Goal: Task Accomplishment & Management: Use online tool/utility

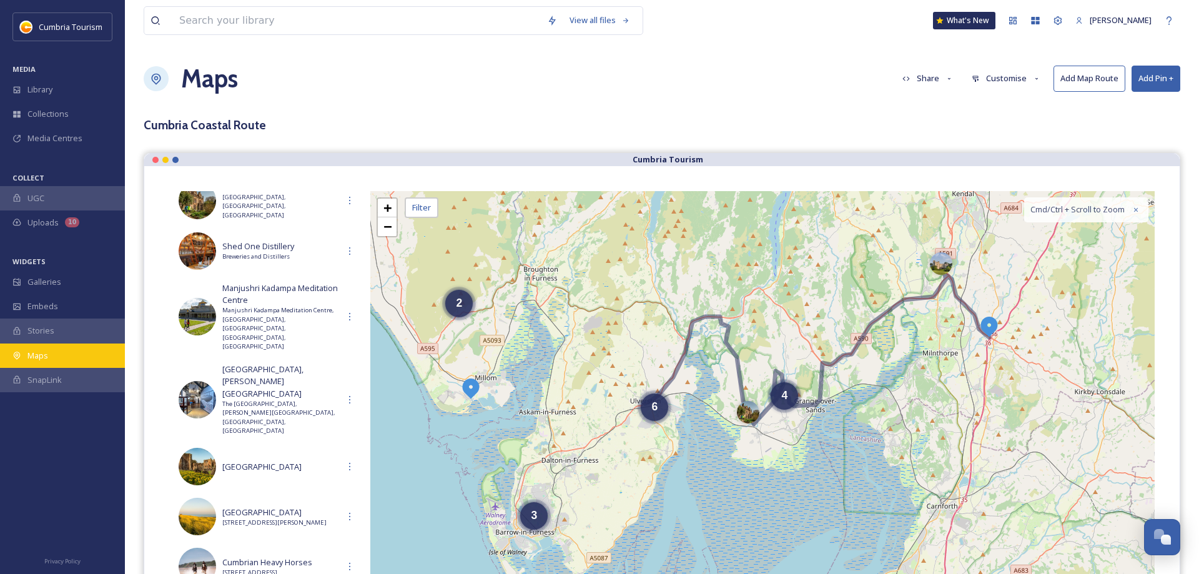
click at [36, 357] on span "Maps" at bounding box center [37, 356] width 21 height 12
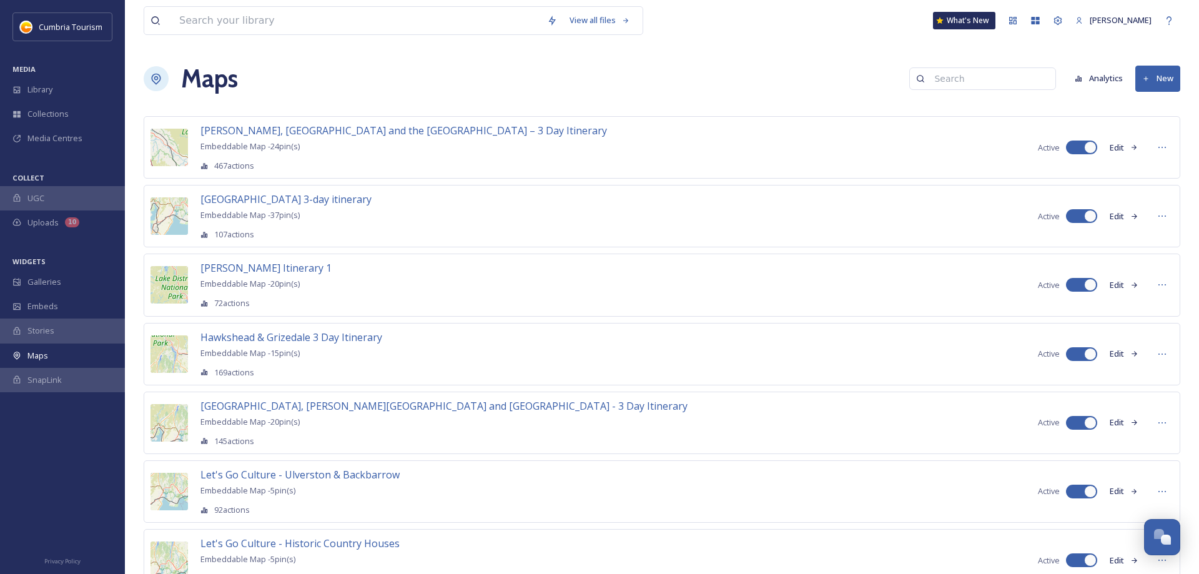
click at [1159, 78] on button "New" at bounding box center [1157, 79] width 45 height 26
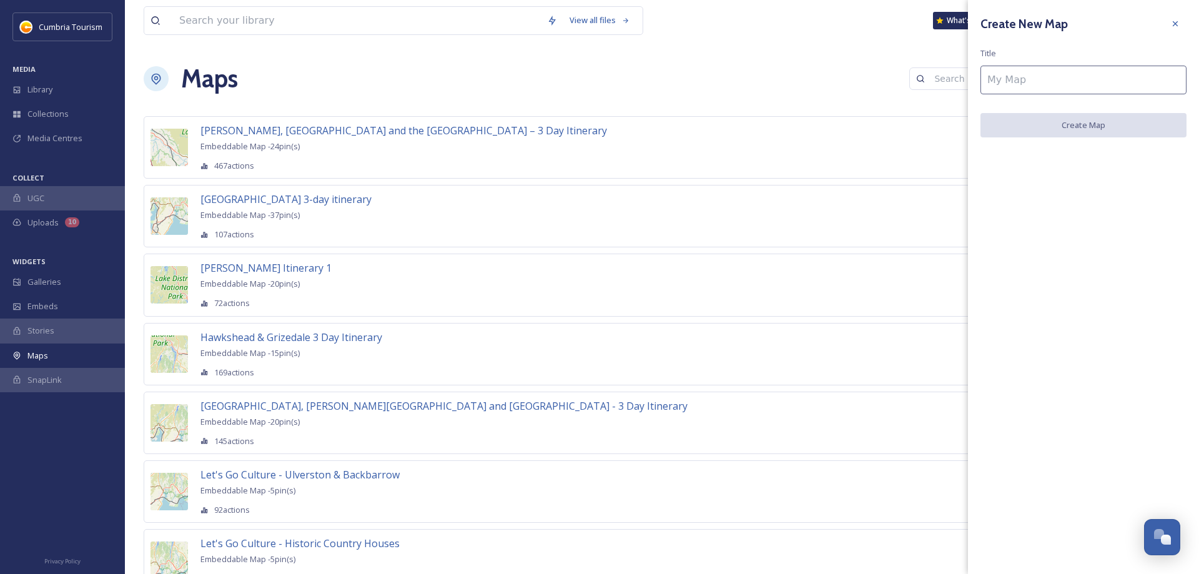
click at [1049, 86] on input at bounding box center [1083, 80] width 206 height 29
paste input "Let's Go Car-free - Cumbria’s Coast"
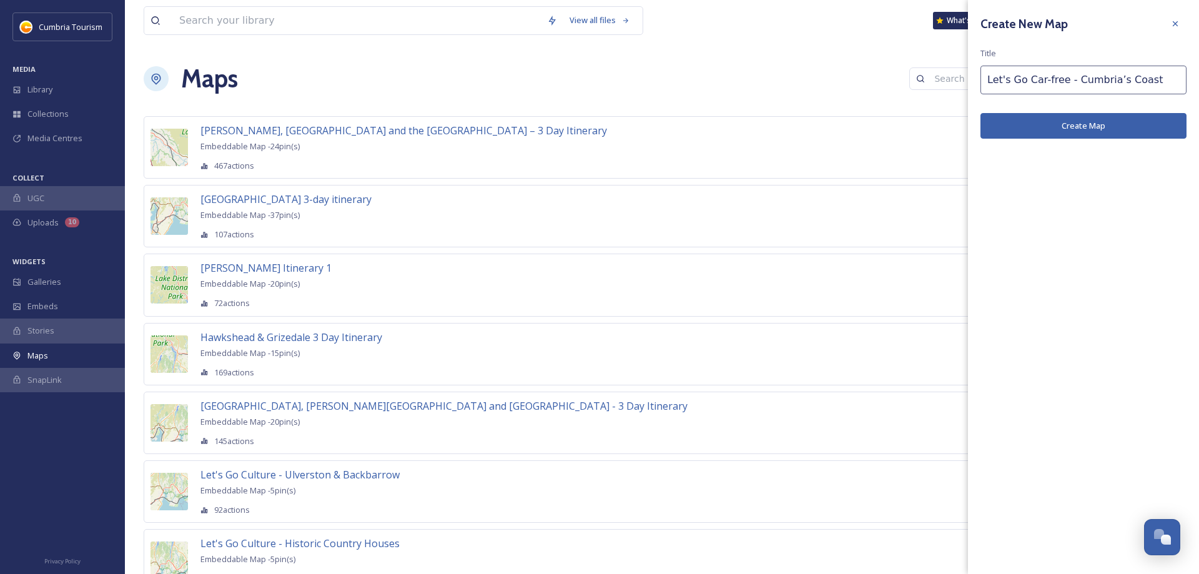
type input "Let's Go Car-free - Cumbria’s Coast"
click at [1076, 125] on button "Create Map" at bounding box center [1083, 126] width 206 height 26
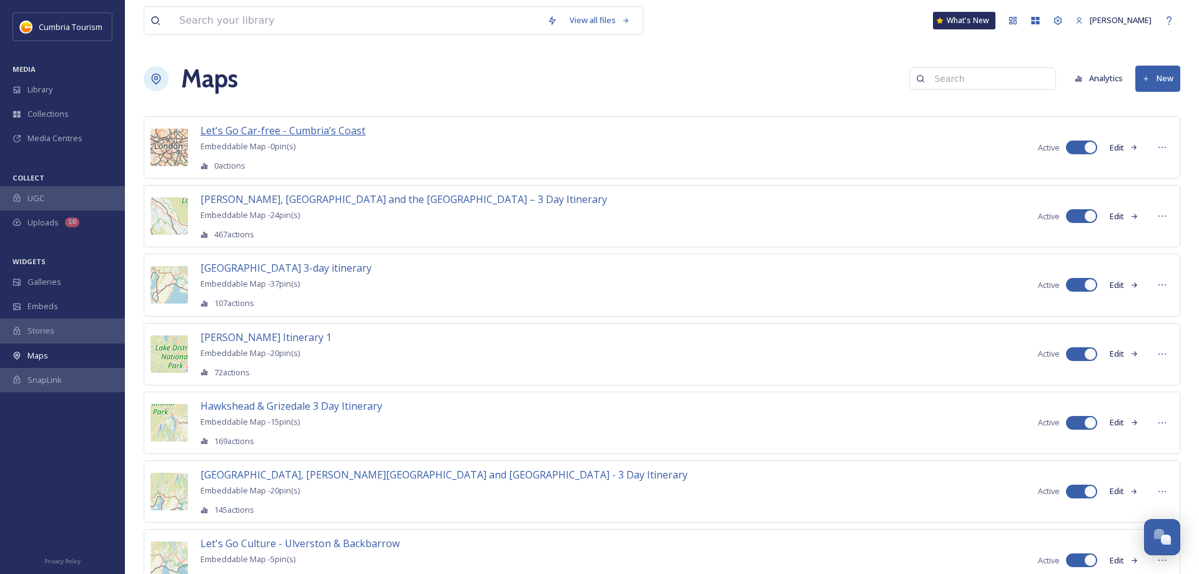
click at [292, 134] on span "Let's Go Car-free - Cumbria’s Coast" at bounding box center [282, 131] width 165 height 14
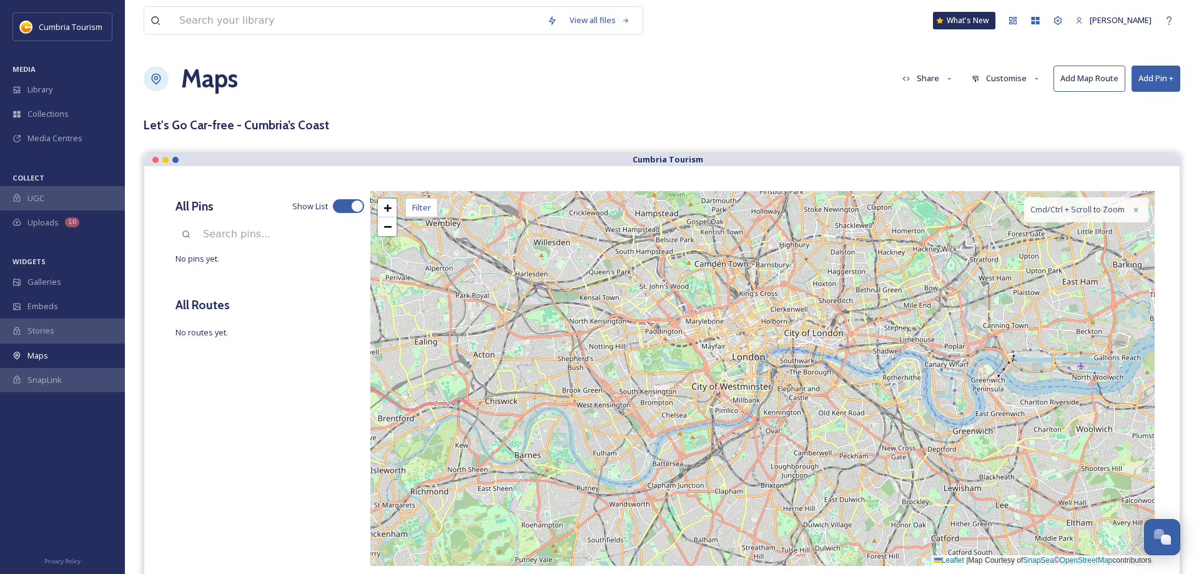
click at [988, 79] on button "Customise" at bounding box center [1006, 78] width 82 height 24
click at [986, 104] on span "Layout" at bounding box center [984, 107] width 24 height 12
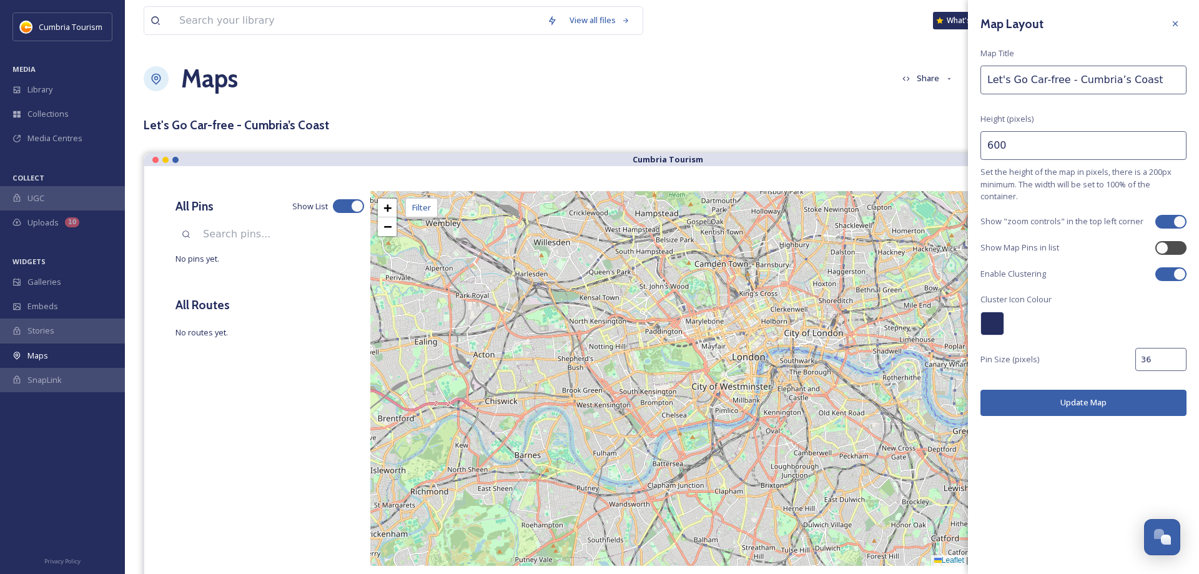
click at [1179, 24] on div at bounding box center [1175, 23] width 22 height 22
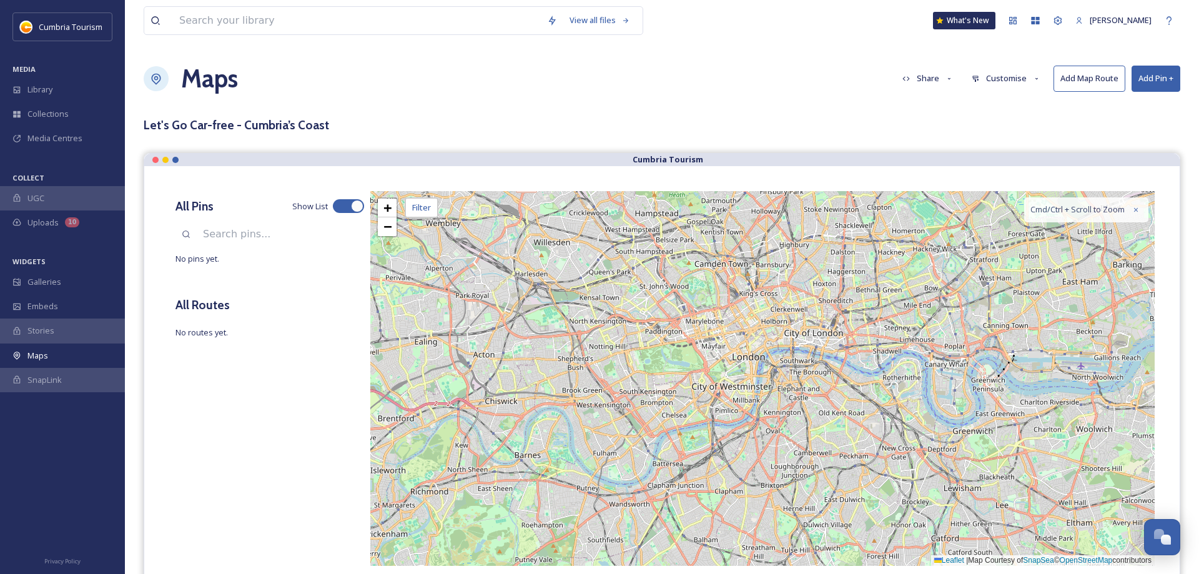
drag, startPoint x: 1013, startPoint y: 83, endPoint x: 1011, endPoint y: 91, distance: 7.6
click at [1012, 82] on button "Customise" at bounding box center [1006, 78] width 82 height 24
click at [995, 127] on span "Location" at bounding box center [987, 131] width 31 height 12
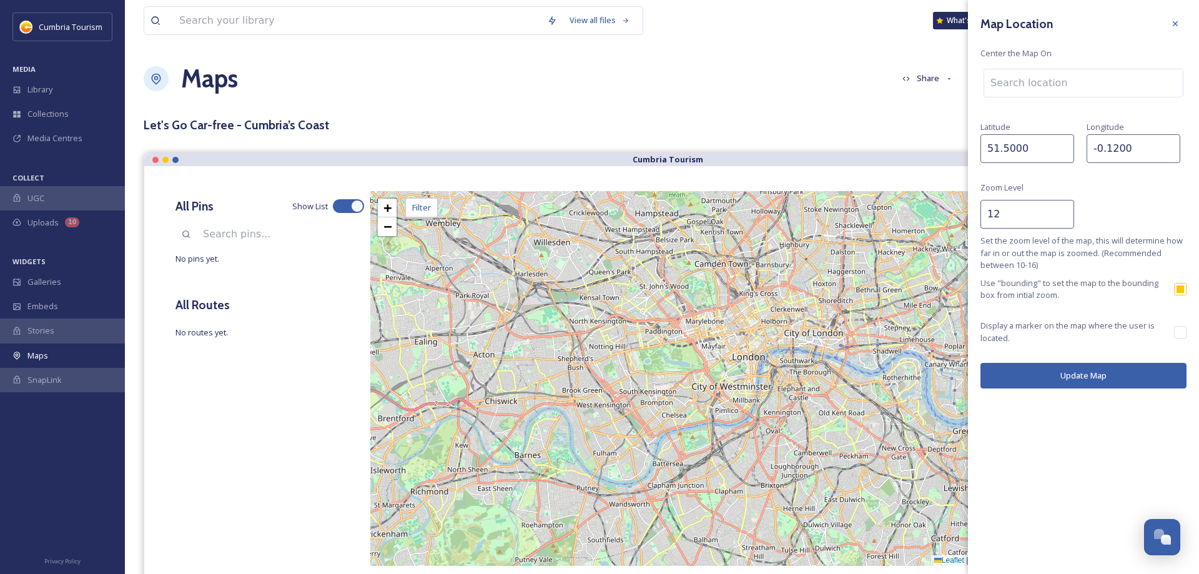
click at [1053, 85] on input at bounding box center [1083, 82] width 199 height 27
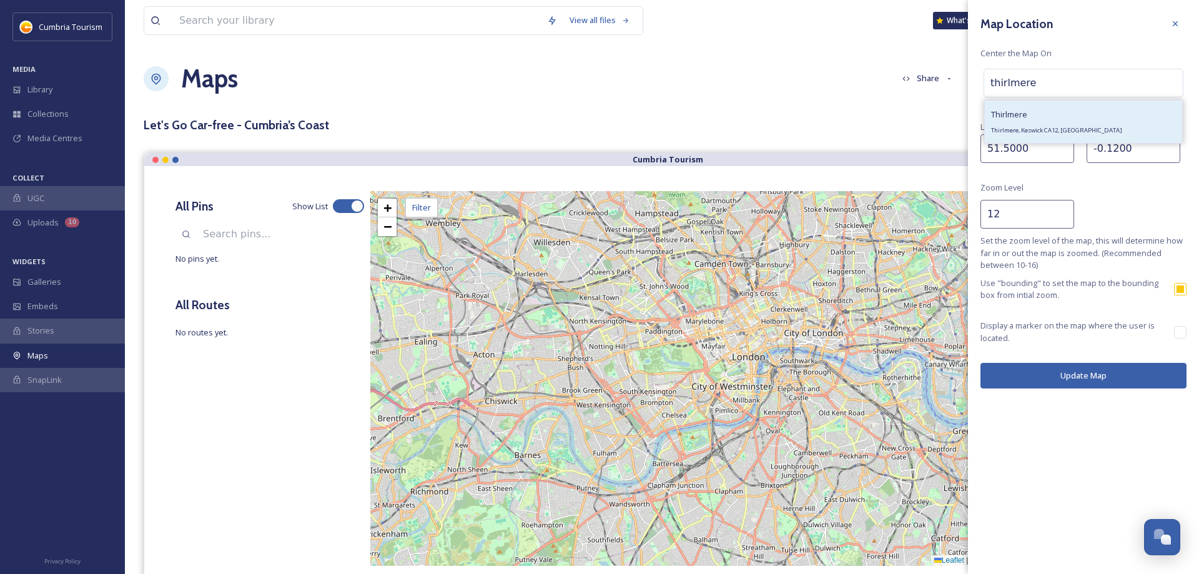
type input "thirlmere"
click at [1028, 119] on div "[PERSON_NAME], Keswick CA12, [GEOGRAPHIC_DATA]" at bounding box center [1056, 122] width 131 height 30
type input "54.5365018"
type input "-3.0642104999999997"
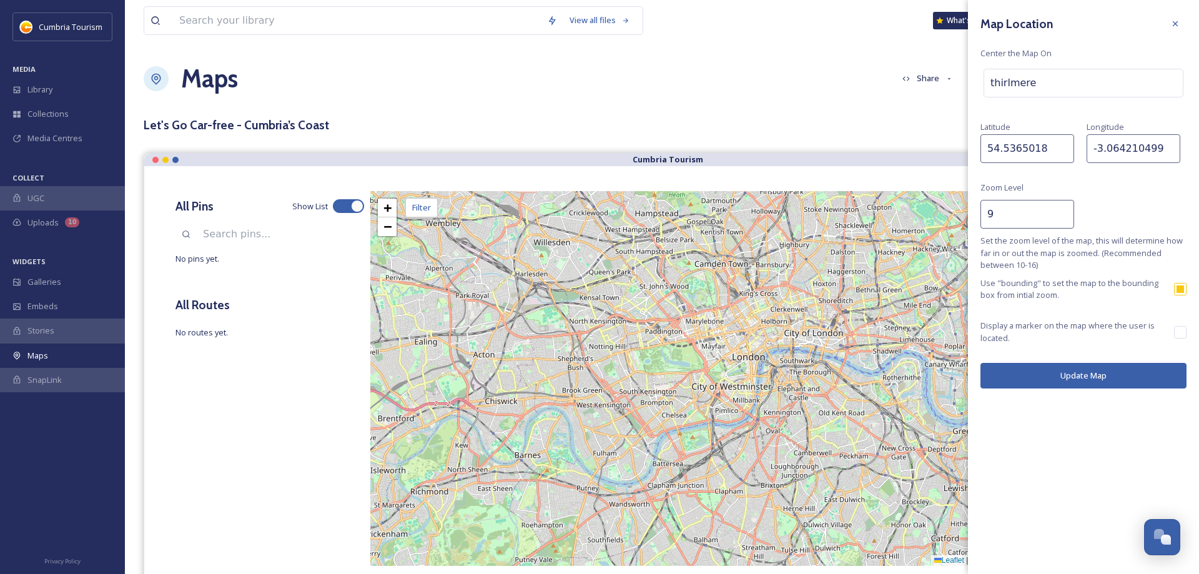
click at [1061, 215] on input "9" at bounding box center [1027, 214] width 94 height 29
click at [1061, 215] on input "8" at bounding box center [1027, 214] width 94 height 29
click at [1065, 212] on input "9" at bounding box center [1027, 214] width 94 height 29
type input "10"
click at [1065, 212] on input "10" at bounding box center [1027, 214] width 94 height 29
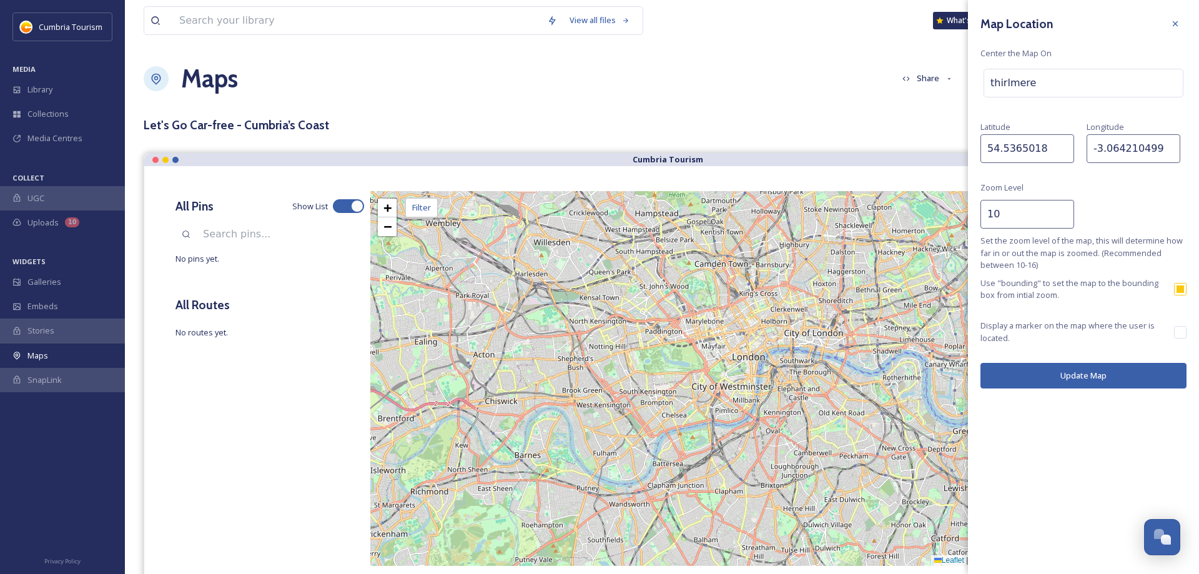
click at [1061, 374] on button "Update Map" at bounding box center [1083, 376] width 206 height 26
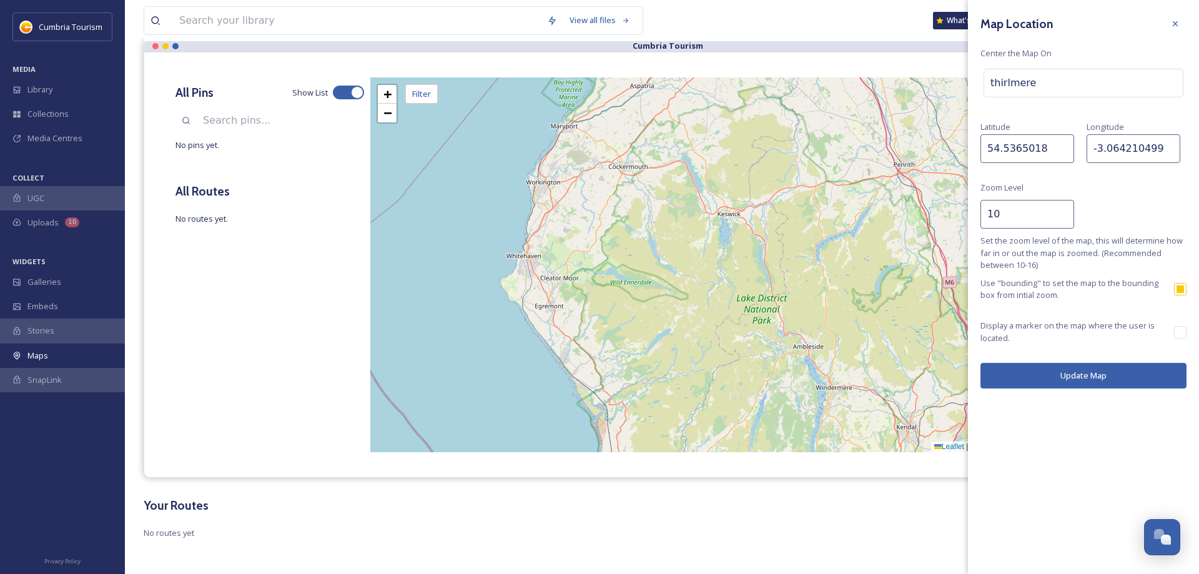
scroll to position [116, 0]
drag, startPoint x: 1179, startPoint y: 27, endPoint x: 998, endPoint y: 142, distance: 213.6
click at [1178, 27] on icon at bounding box center [1175, 24] width 10 height 10
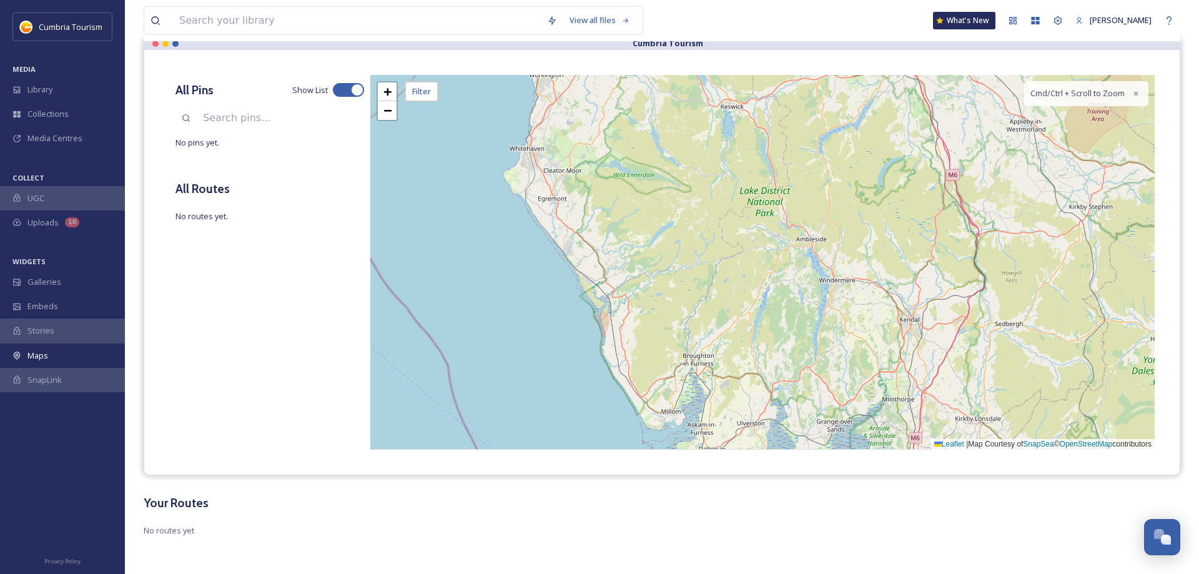
drag, startPoint x: 711, startPoint y: 294, endPoint x: 699, endPoint y: 145, distance: 149.6
click at [701, 149] on div "+ − Leaflet | Map Courtesy of SnapSea © OpenStreetMap contributors Cmd/Ctrl + S…" at bounding box center [762, 262] width 784 height 375
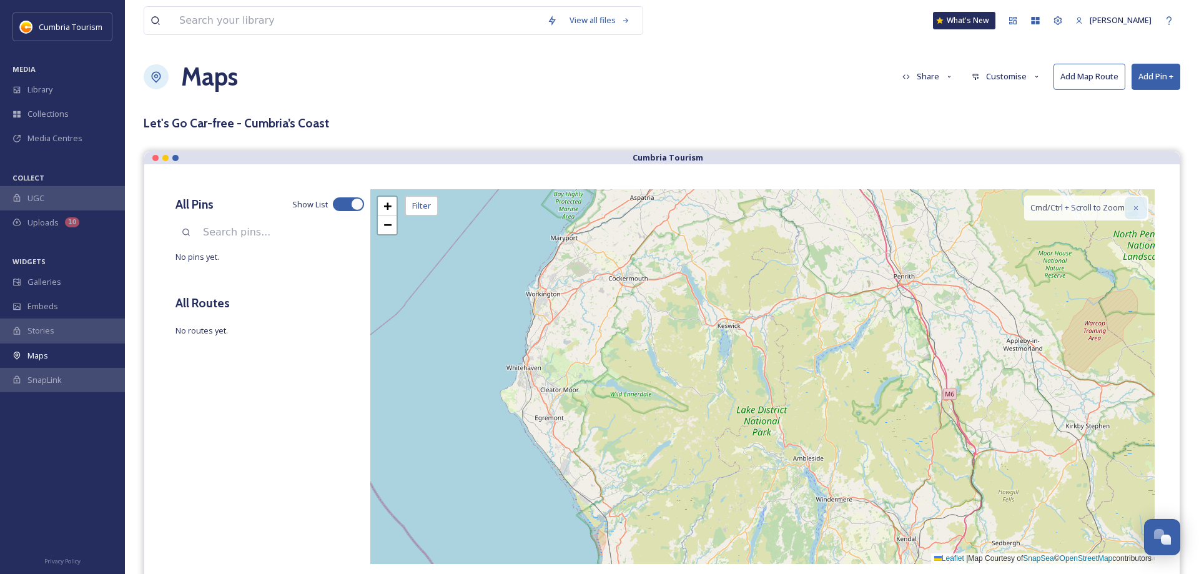
scroll to position [0, 0]
click at [974, 82] on icon at bounding box center [976, 79] width 8 height 8
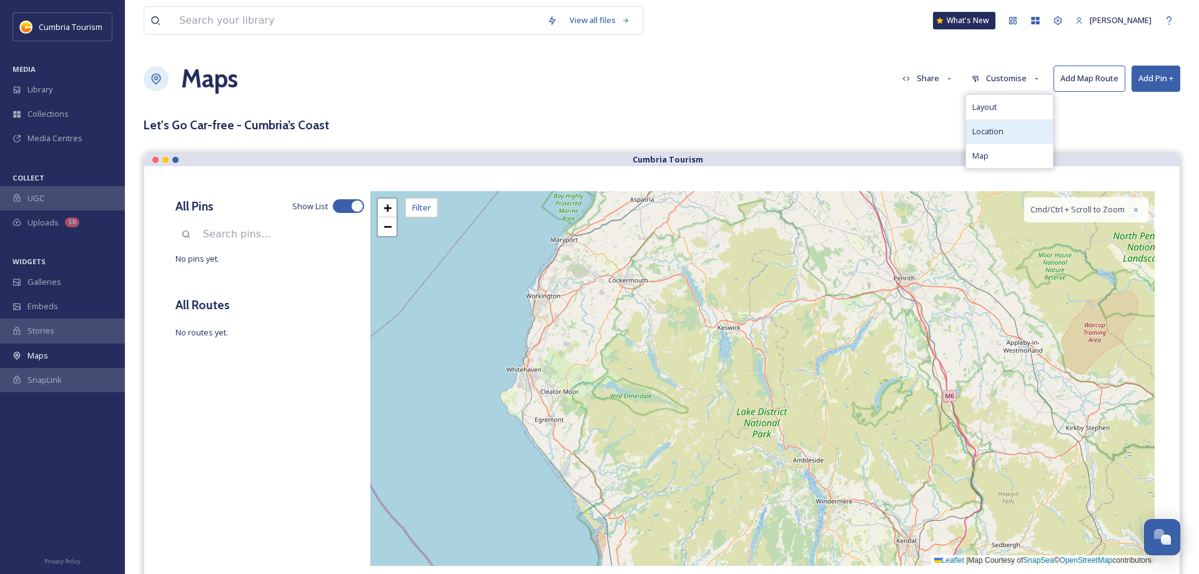
click at [973, 132] on span "Location" at bounding box center [987, 131] width 31 height 12
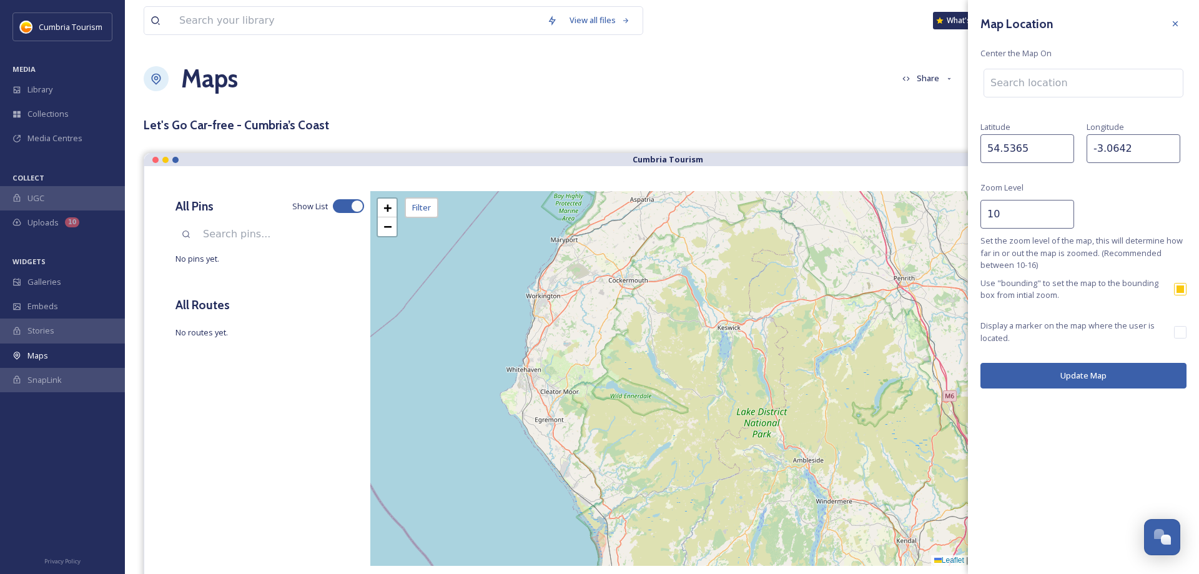
click at [1178, 282] on div "Use "bounding" to set the map to the bounding box from intial zoom." at bounding box center [1083, 289] width 206 height 24
click at [1179, 286] on input "checkbox" at bounding box center [1180, 289] width 12 height 12
checkbox input "false"
click at [1184, 333] on input "checkbox" at bounding box center [1180, 332] width 12 height 12
checkbox input "true"
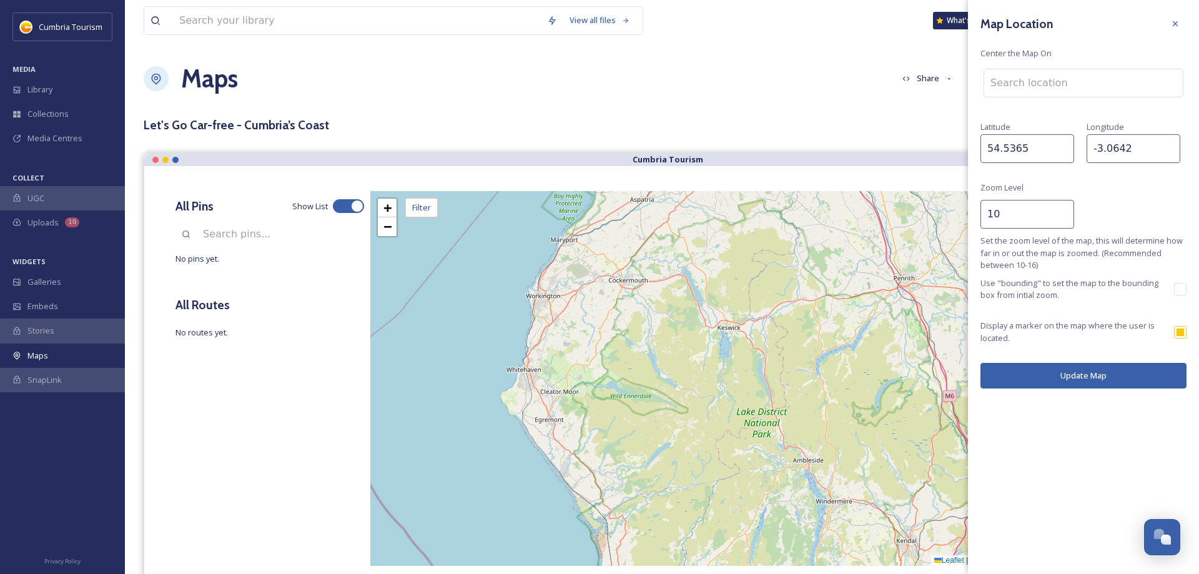
click at [1093, 376] on button "Update Map" at bounding box center [1083, 376] width 206 height 26
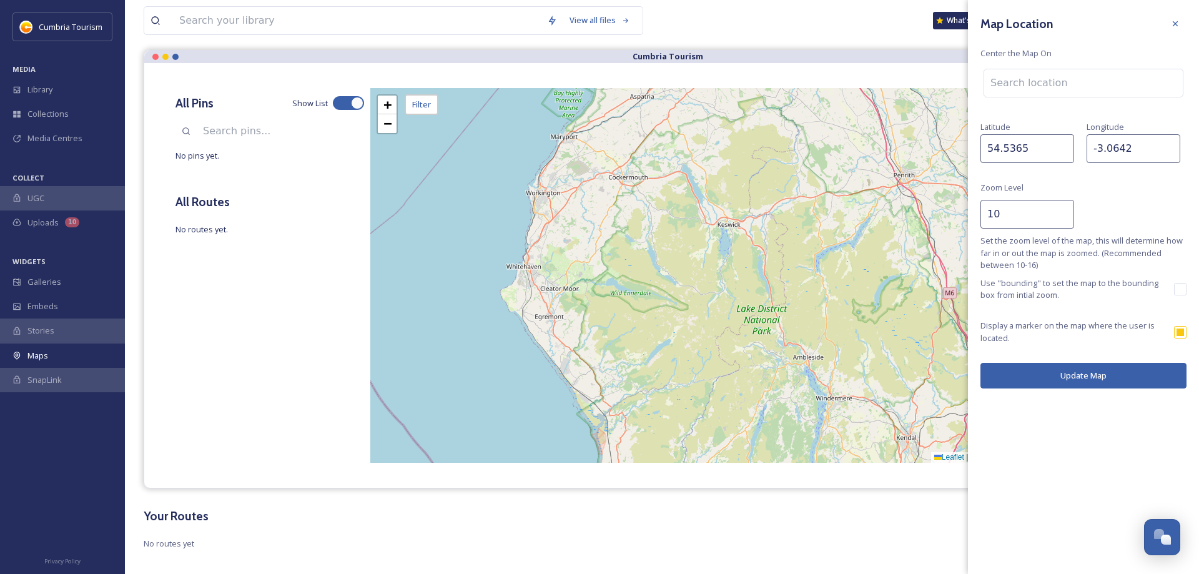
scroll to position [116, 0]
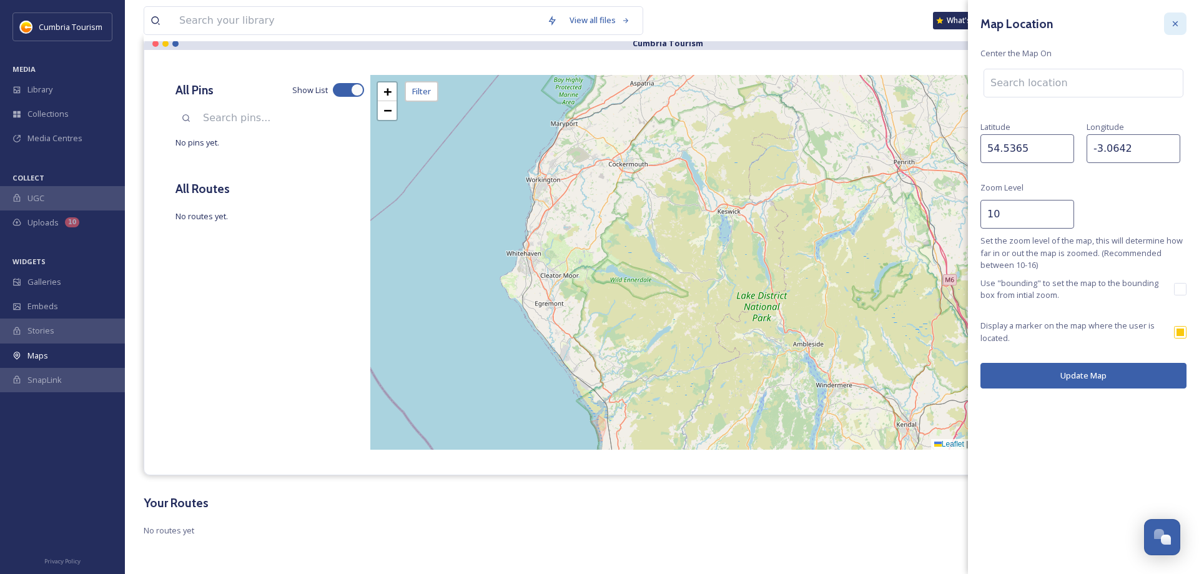
click at [1179, 28] on icon at bounding box center [1175, 24] width 10 height 10
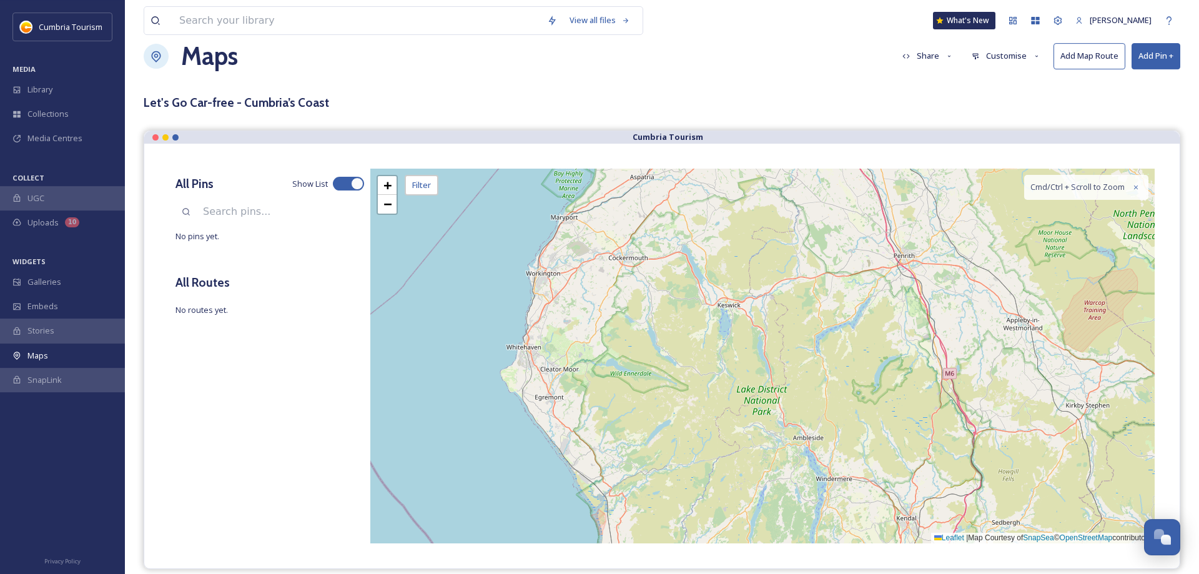
scroll to position [0, 0]
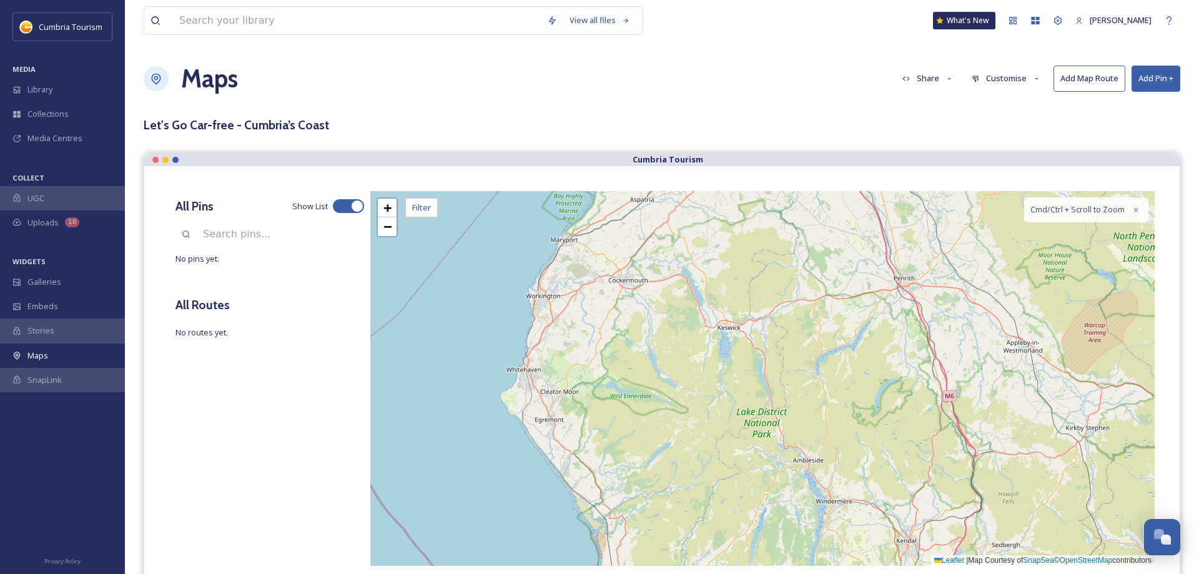
click at [1161, 77] on button "Add Pin +" at bounding box center [1155, 79] width 49 height 26
click at [1108, 110] on span "Add New Pin" at bounding box center [1120, 108] width 47 height 12
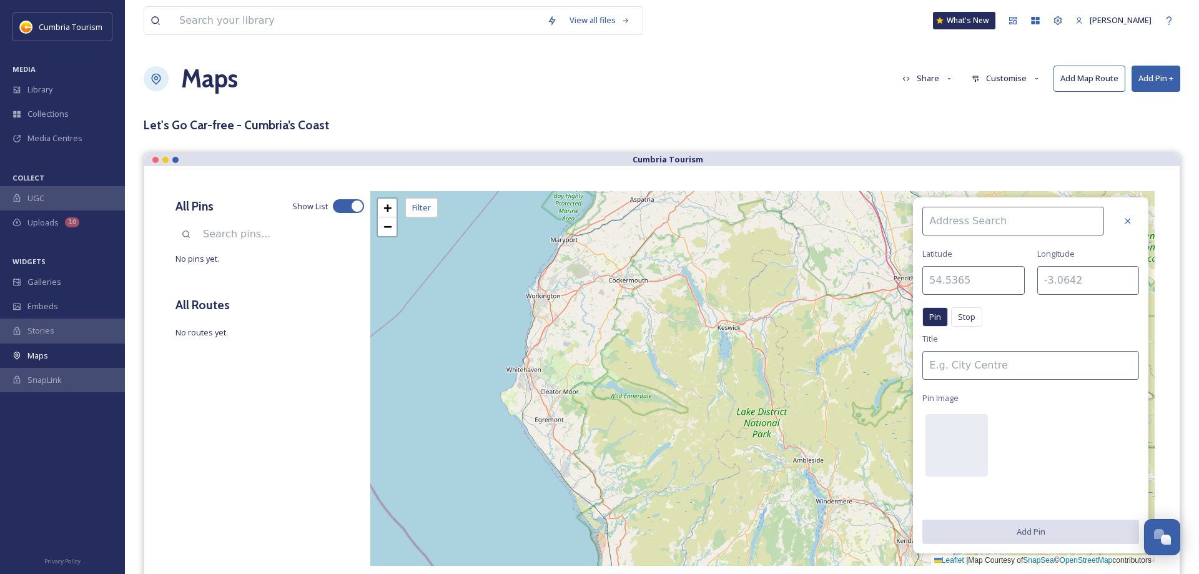
click at [991, 218] on input at bounding box center [1013, 221] width 182 height 29
click at [949, 247] on span "[GEOGRAPHIC_DATA]" at bounding box center [967, 250] width 79 height 12
type input "[GEOGRAPHIC_DATA]"
type input "54.8925"
type input "-2.9329"
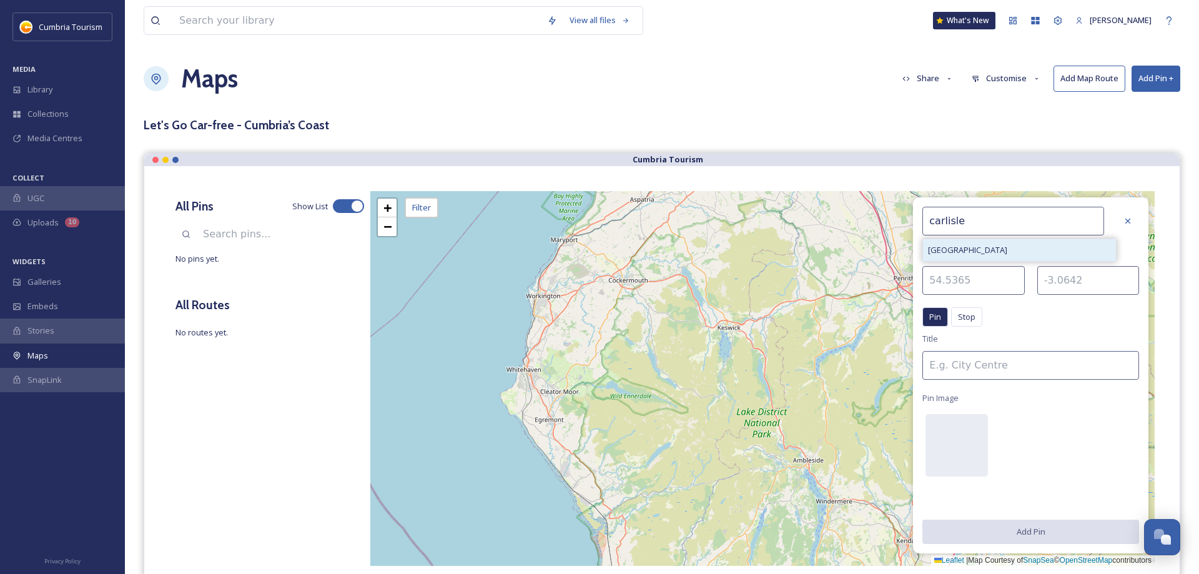
type input "[GEOGRAPHIC_DATA]"
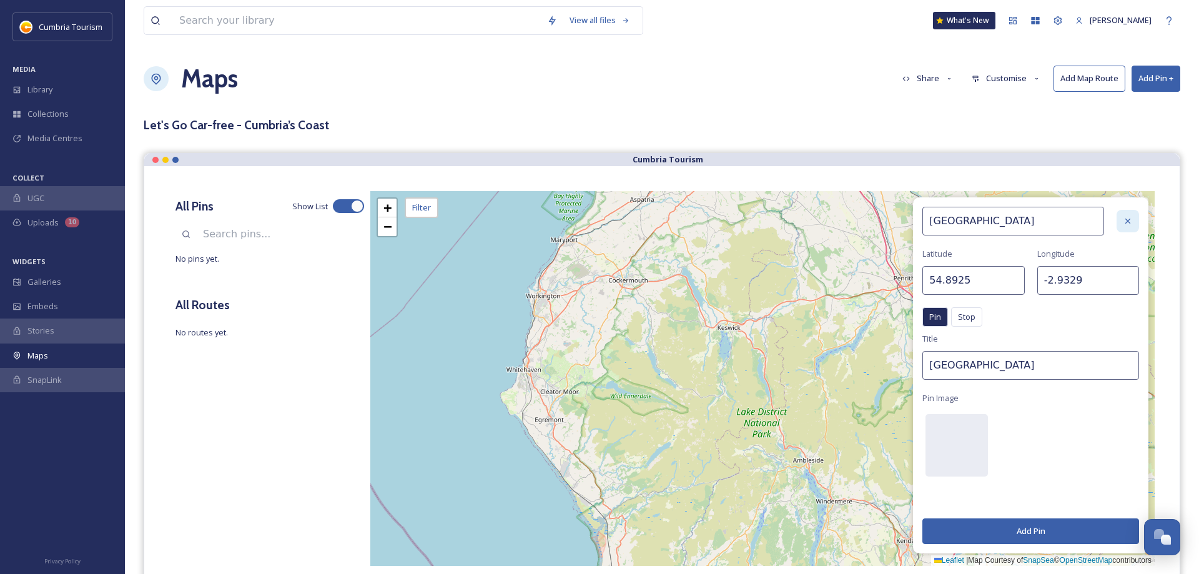
click at [1123, 219] on icon at bounding box center [1128, 221] width 10 height 10
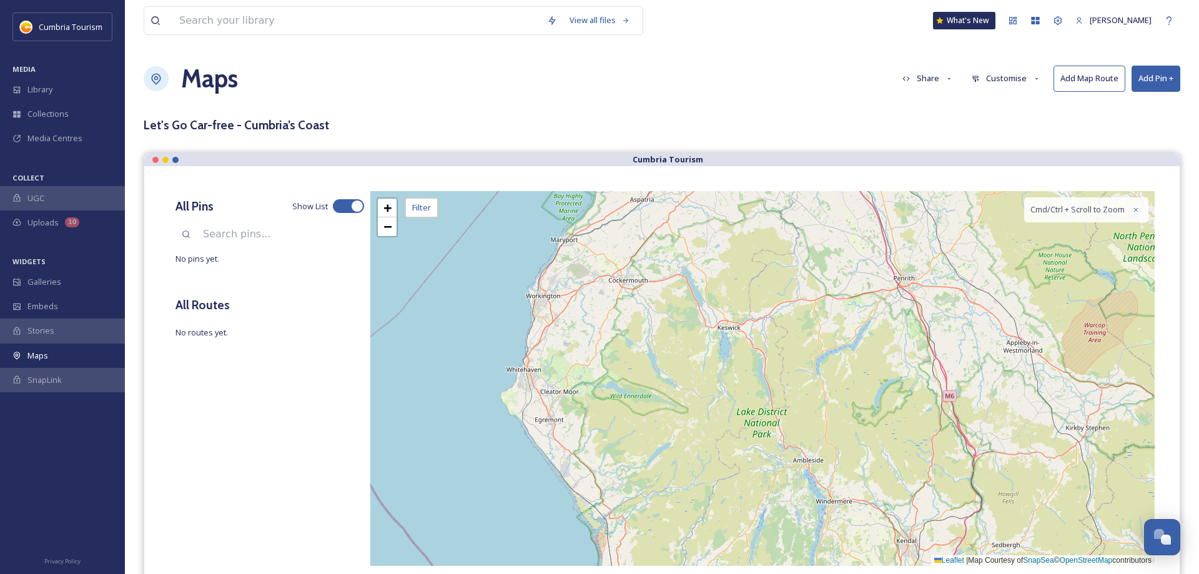
click at [1154, 84] on button "Add Pin +" at bounding box center [1155, 79] width 49 height 26
click at [1143, 131] on span "Add Pin From Library" at bounding box center [1135, 132] width 76 height 12
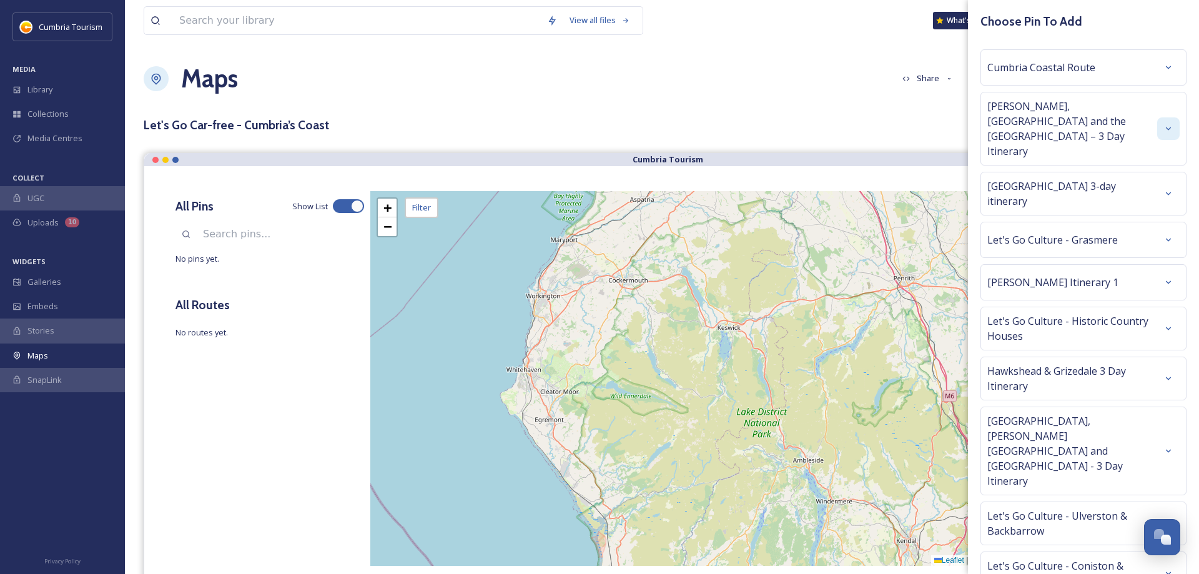
click at [1168, 122] on div at bounding box center [1168, 128] width 22 height 22
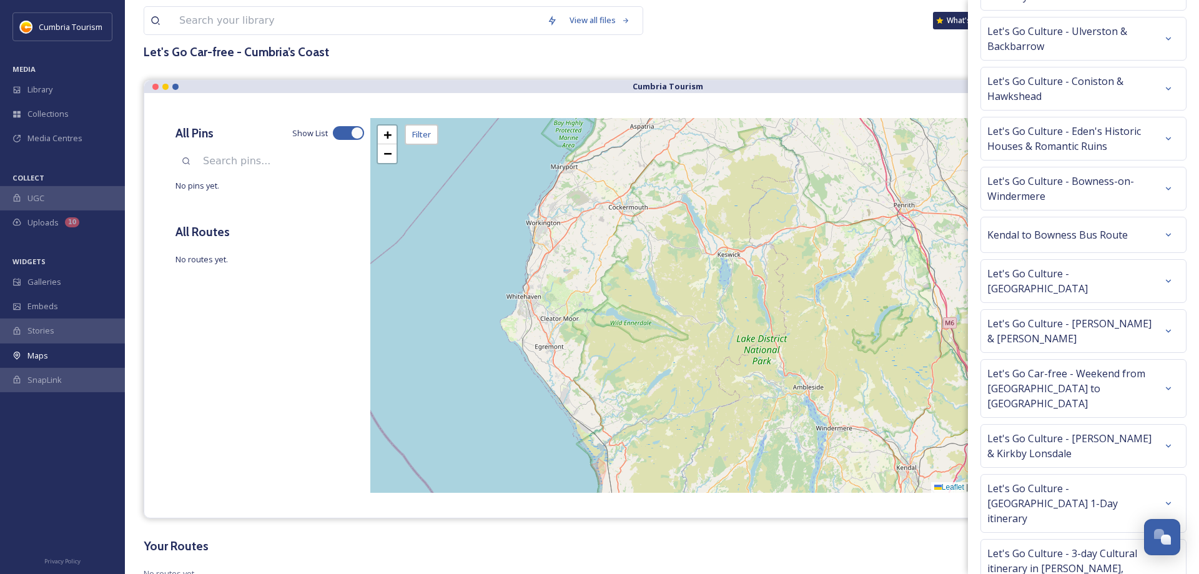
scroll to position [116, 0]
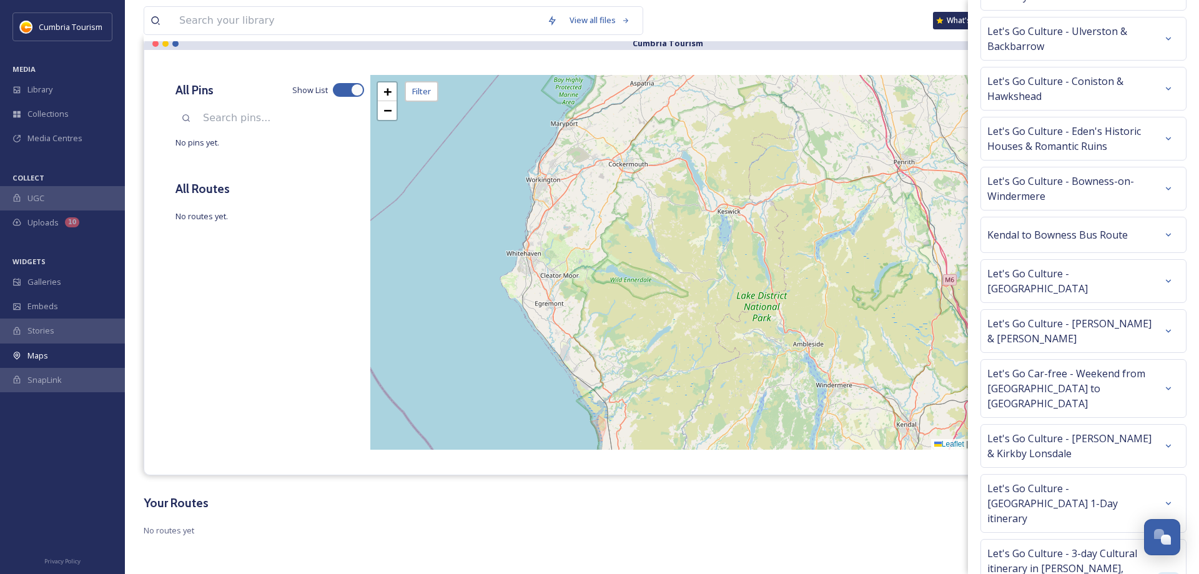
click at [1175, 572] on div at bounding box center [1168, 583] width 22 height 22
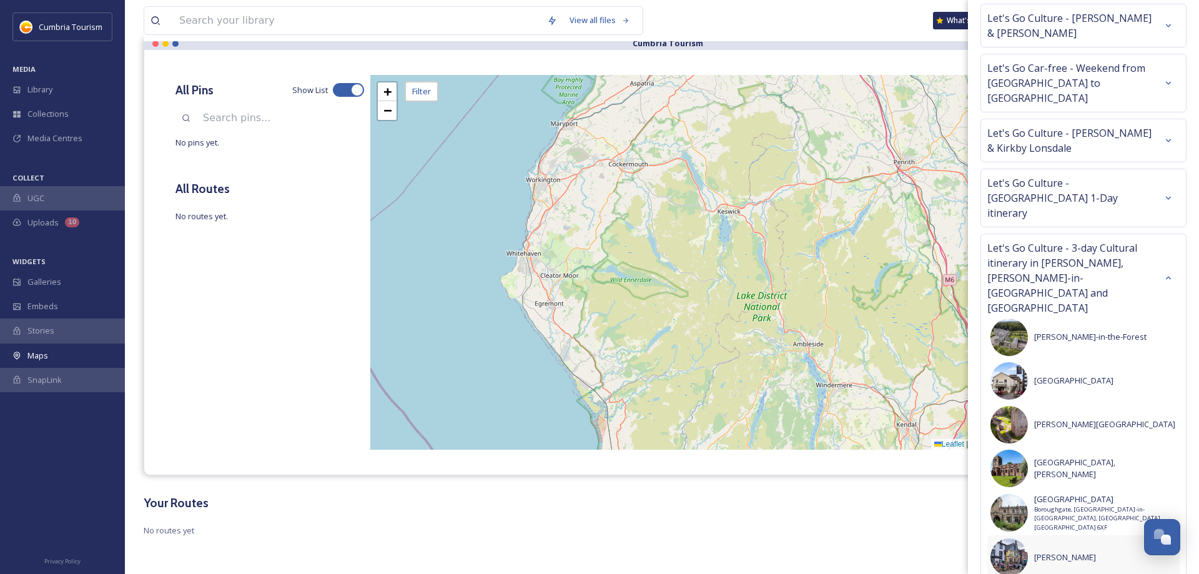
scroll to position [1839, 0]
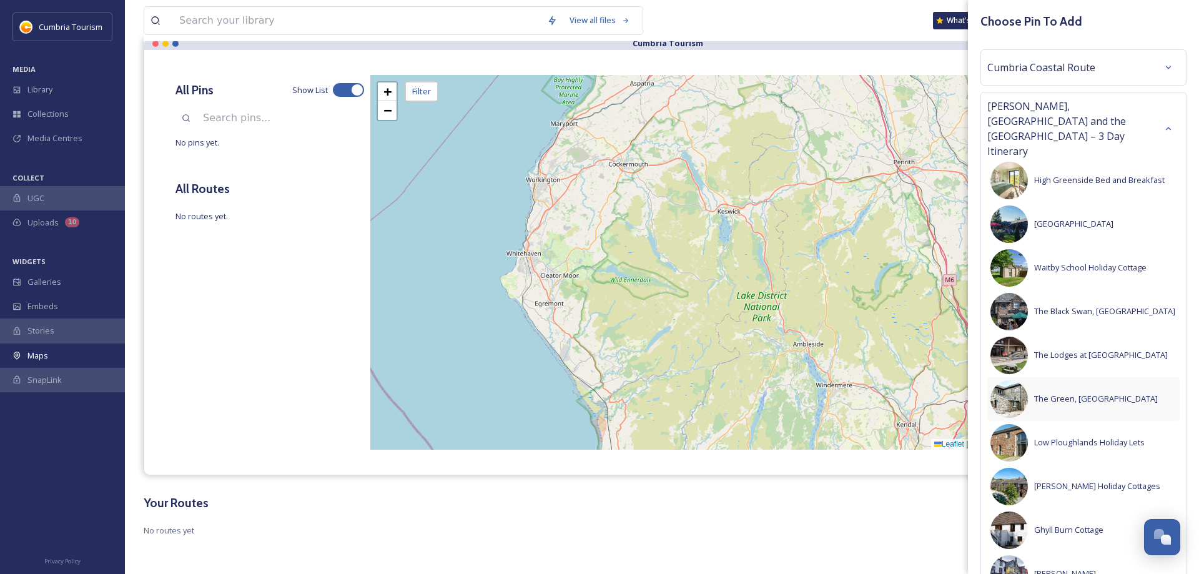
scroll to position [0, 0]
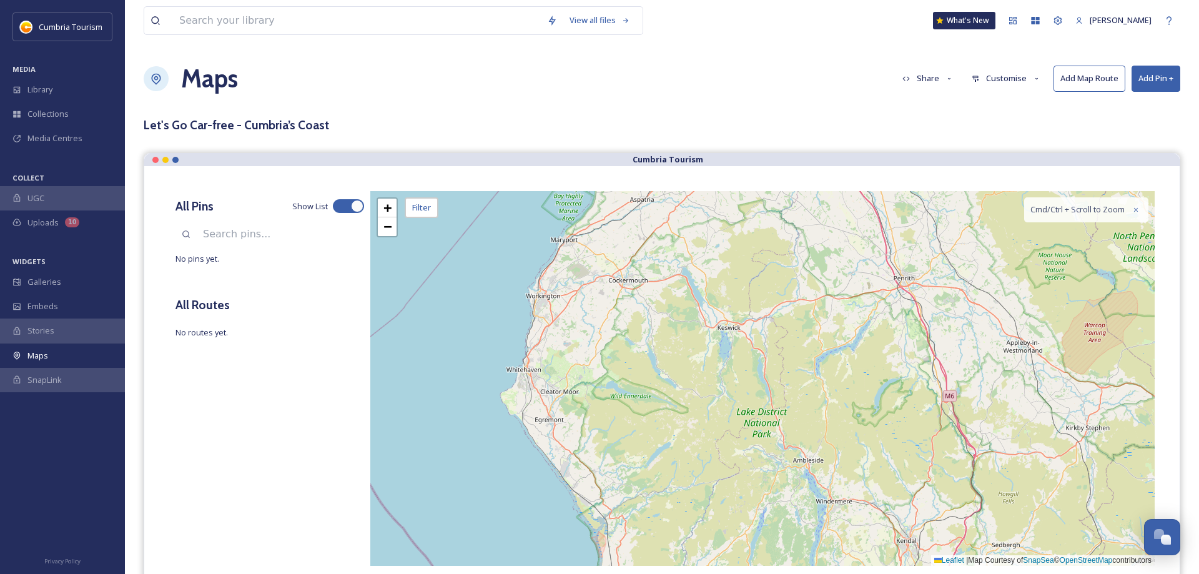
click at [865, 97] on div "Maps Share Customise Add Map Route Add Pin +" at bounding box center [662, 78] width 1036 height 37
click at [1151, 73] on button "Add Pin +" at bounding box center [1155, 79] width 49 height 26
click at [1120, 104] on span "Add New Pin" at bounding box center [1120, 108] width 47 height 12
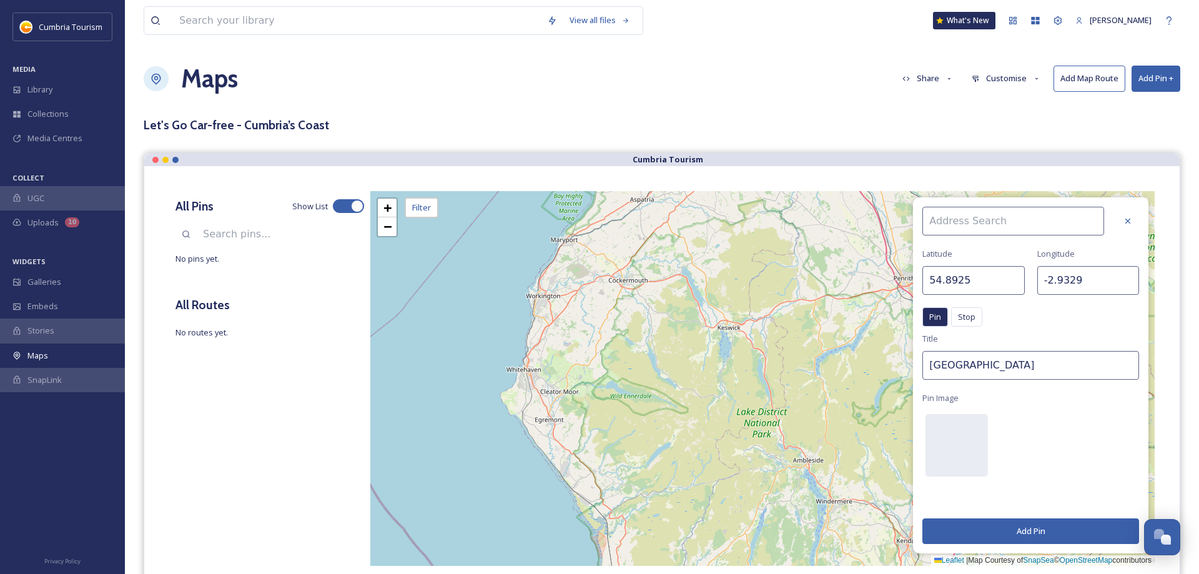
click at [992, 216] on input at bounding box center [1013, 221] width 182 height 29
type input "[GEOGRAPHIC_DATA]"
click at [935, 252] on span "[GEOGRAPHIC_DATA]" at bounding box center [967, 250] width 79 height 12
click at [962, 458] on div at bounding box center [956, 445] width 62 height 62
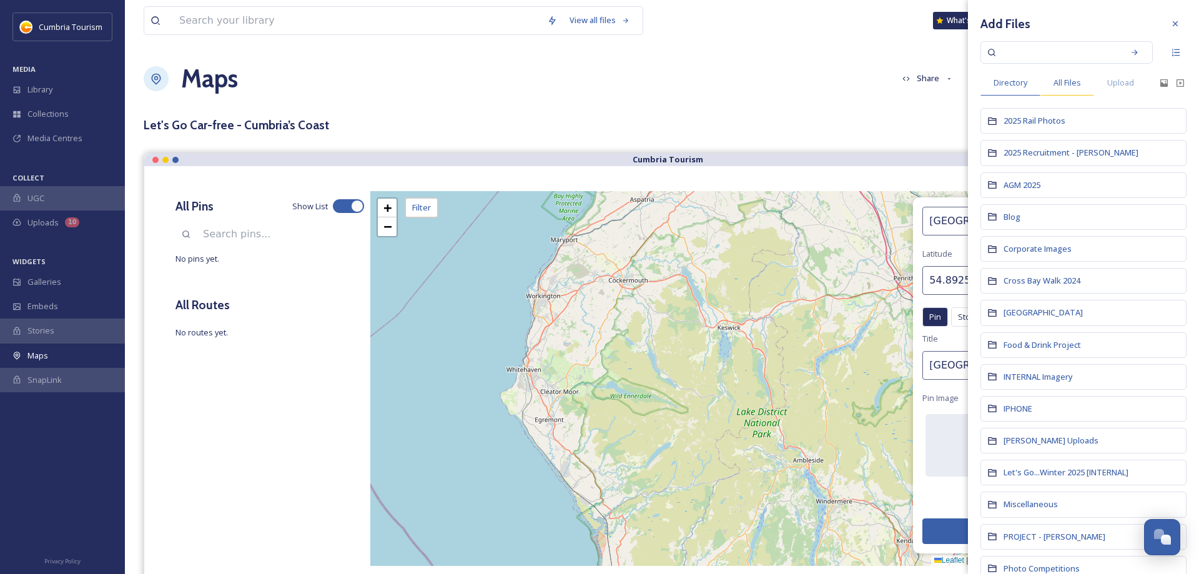
click at [1065, 82] on span "All Files" at bounding box center [1066, 83] width 27 height 12
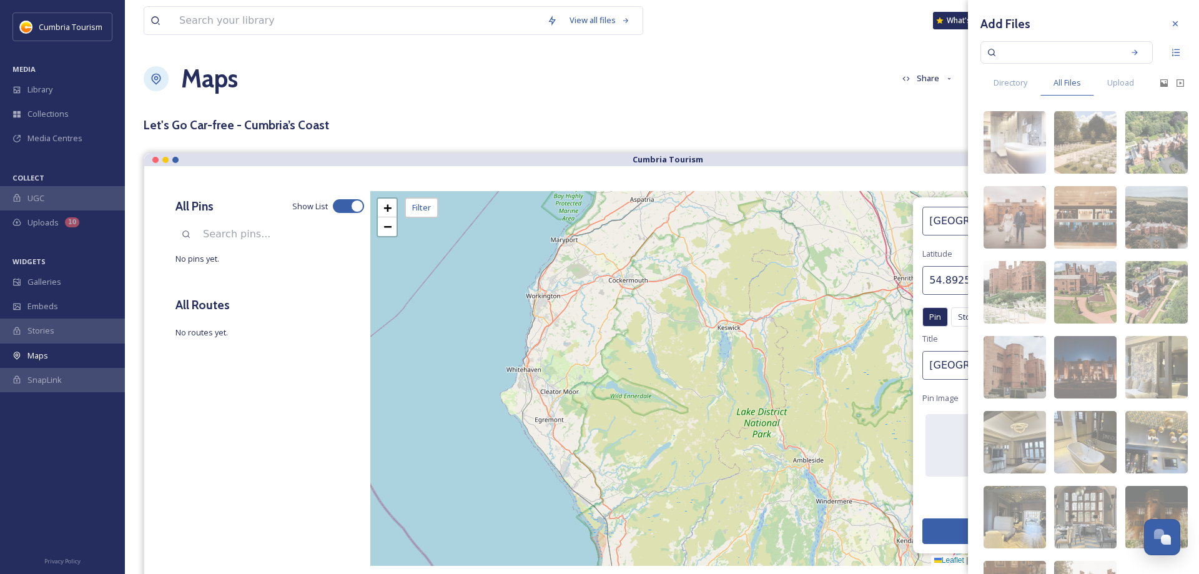
click at [1032, 58] on input at bounding box center [1058, 52] width 118 height 27
type input "carlisle 29"
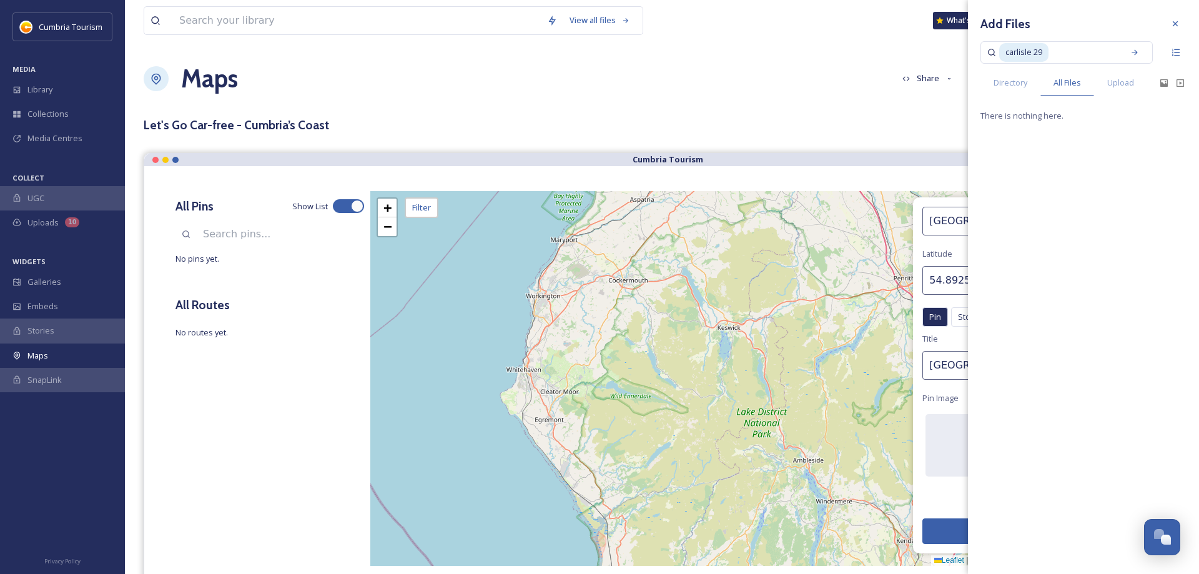
click at [1050, 52] on input at bounding box center [1083, 52] width 67 height 27
type input "carlisle-29"
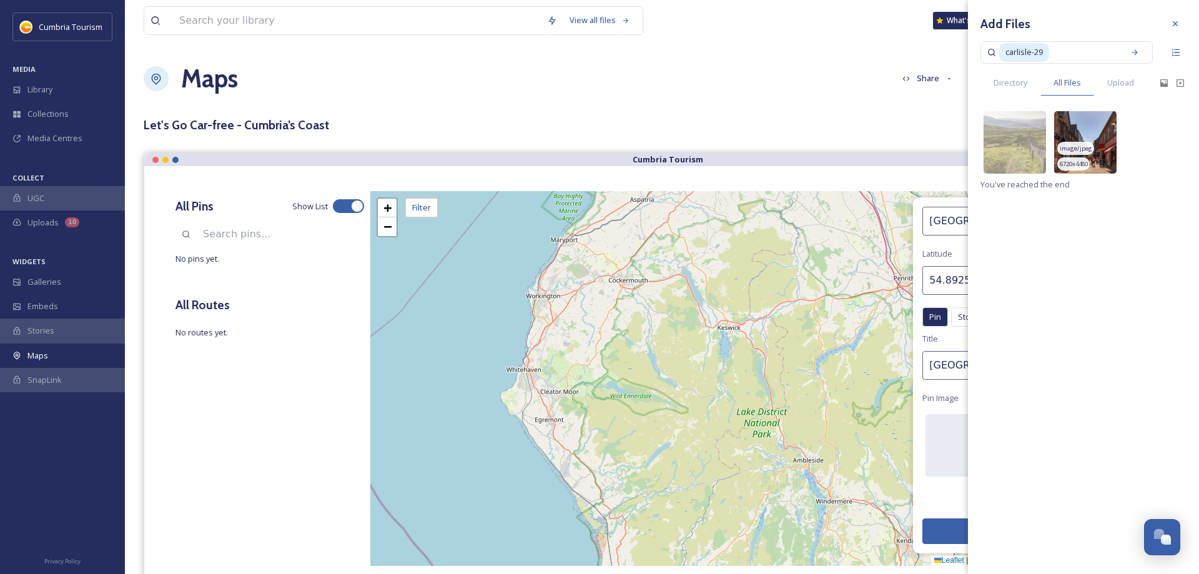
click at [1089, 131] on img at bounding box center [1085, 142] width 62 height 62
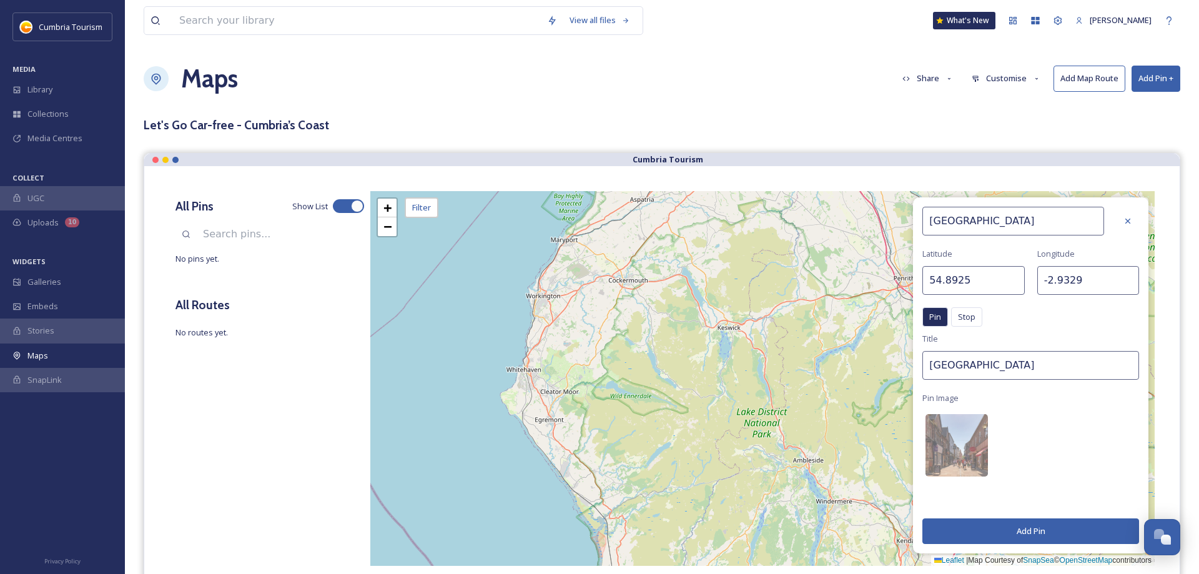
click at [1033, 534] on button "Add Pin" at bounding box center [1030, 531] width 217 height 26
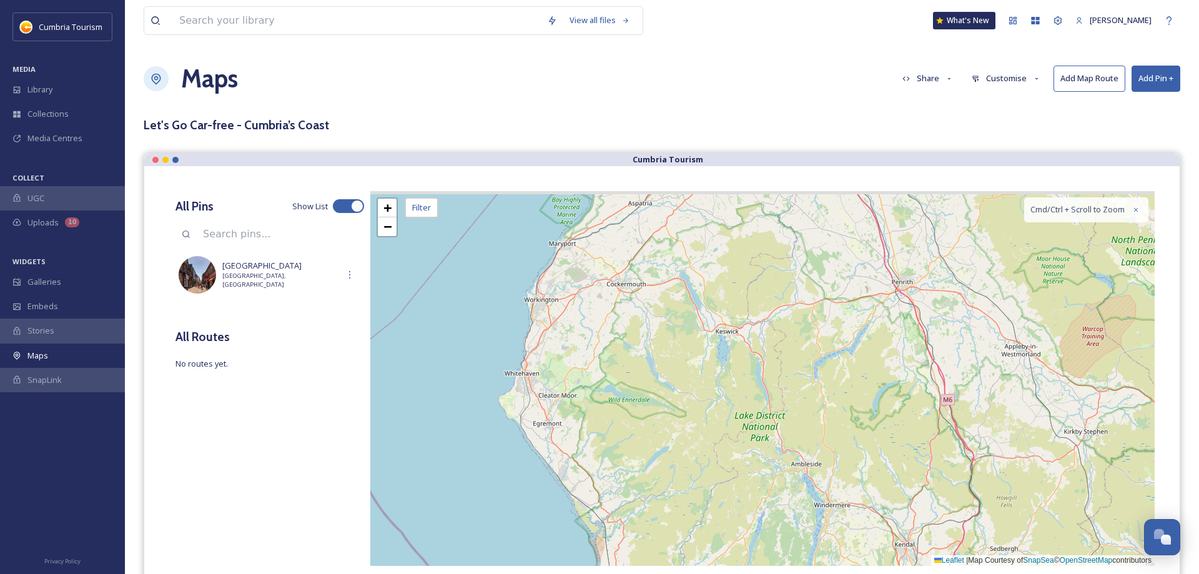
drag, startPoint x: 789, startPoint y: 322, endPoint x: 809, endPoint y: 441, distance: 120.2
click at [809, 441] on div "+ − Leaflet | Map Courtesy of SnapSea © OpenStreetMap contributors Cmd/Ctrl + S…" at bounding box center [762, 378] width 784 height 375
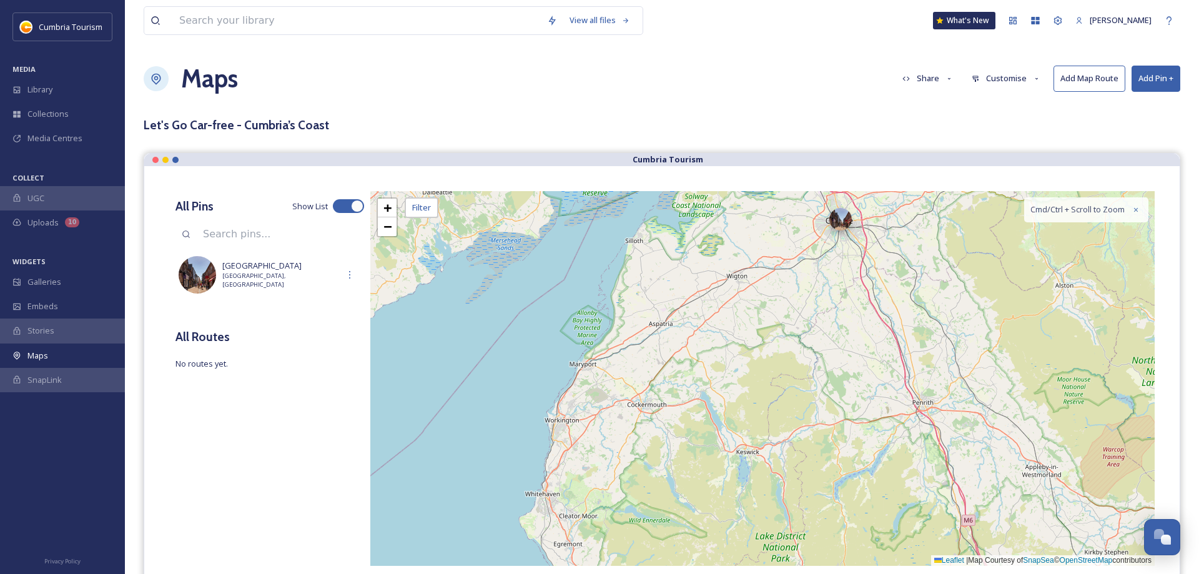
click at [842, 223] on div at bounding box center [840, 219] width 22 height 22
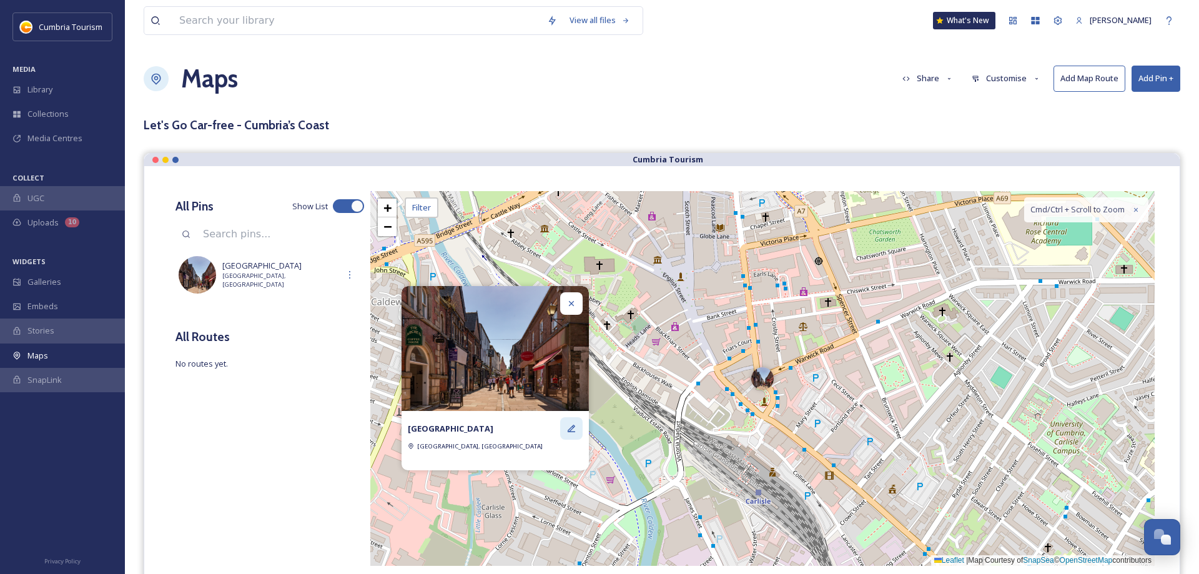
click at [566, 430] on div at bounding box center [571, 428] width 22 height 22
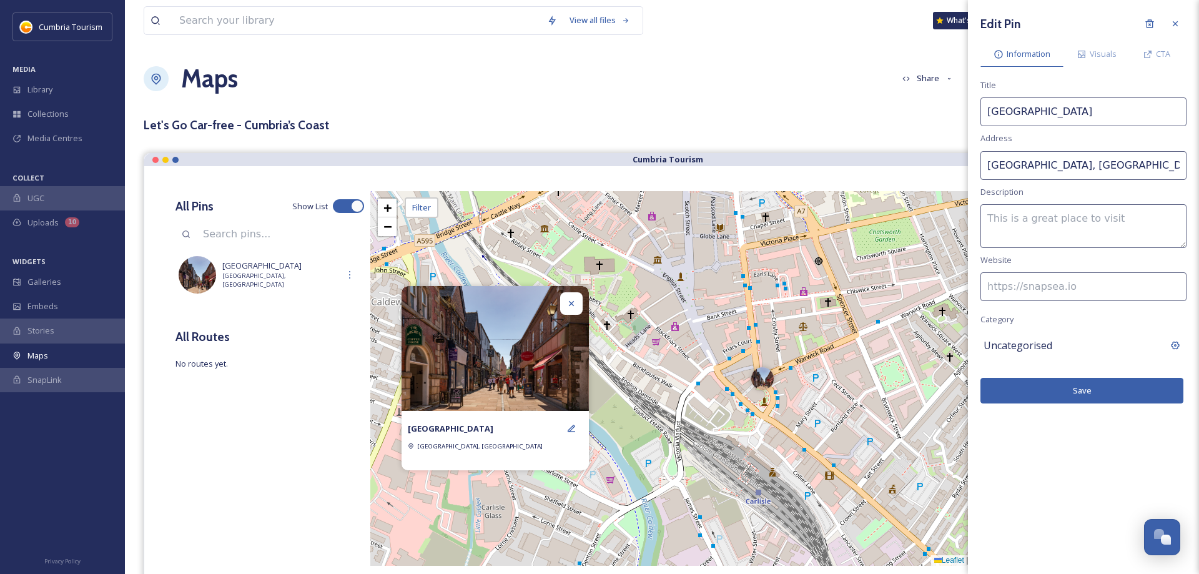
click at [1046, 290] on input at bounding box center [1083, 286] width 206 height 29
paste input "[URL][DOMAIN_NAME]"
type input "[URL][DOMAIN_NAME]"
click at [1108, 57] on span "Visuals" at bounding box center [1103, 54] width 27 height 12
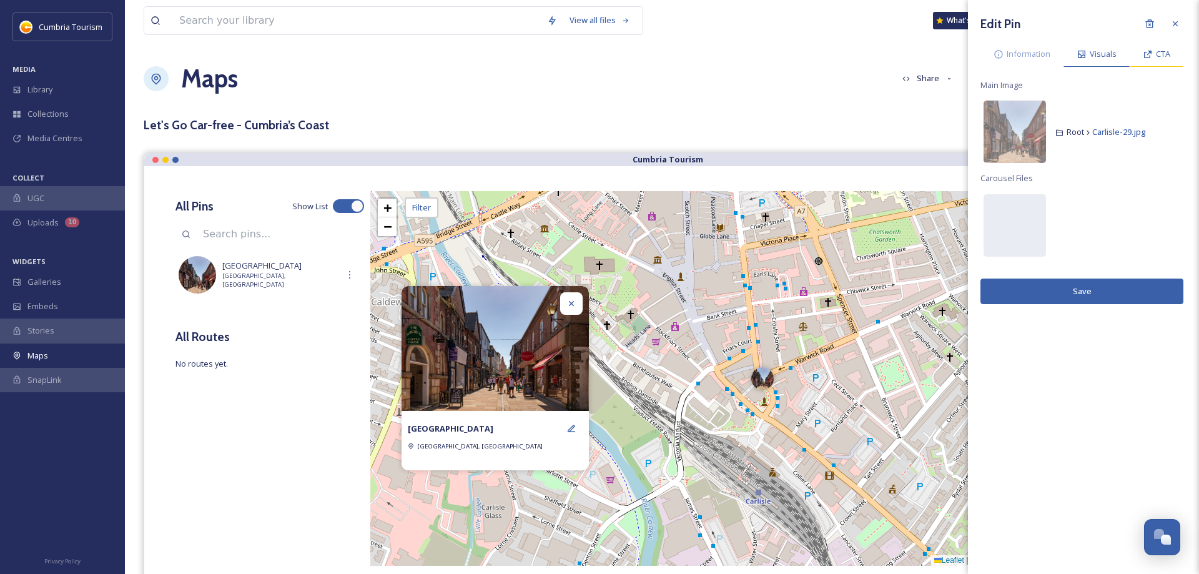
click at [1151, 52] on icon at bounding box center [1148, 54] width 10 height 10
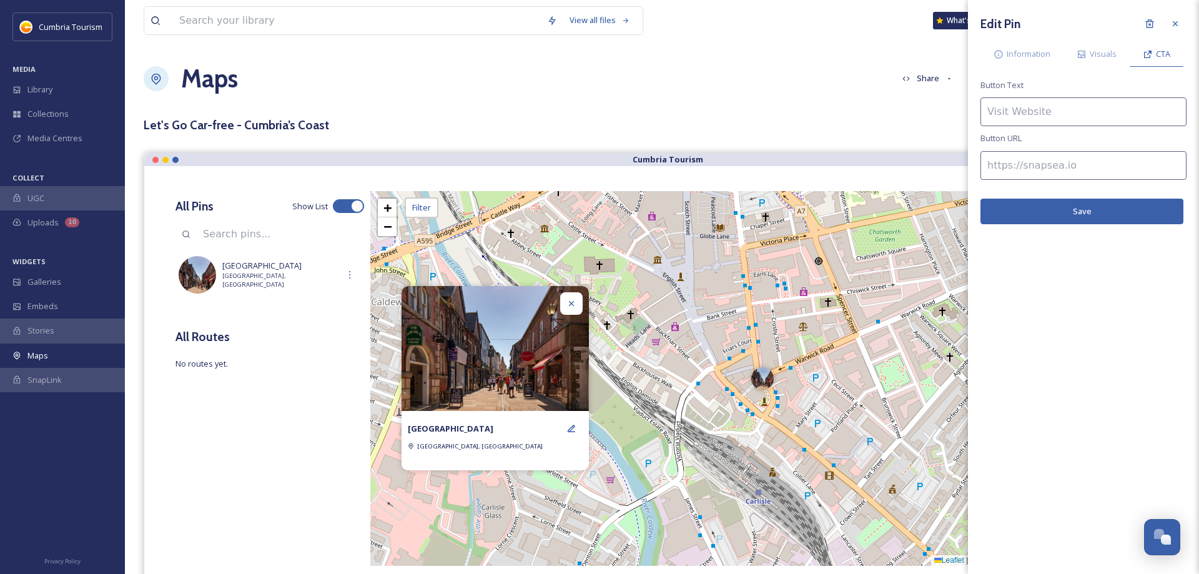
click at [1055, 102] on input at bounding box center [1083, 111] width 206 height 29
type input "Find out more"
click at [1011, 158] on input at bounding box center [1083, 165] width 206 height 29
paste input "[URL][DOMAIN_NAME]"
type input "[URL][DOMAIN_NAME]"
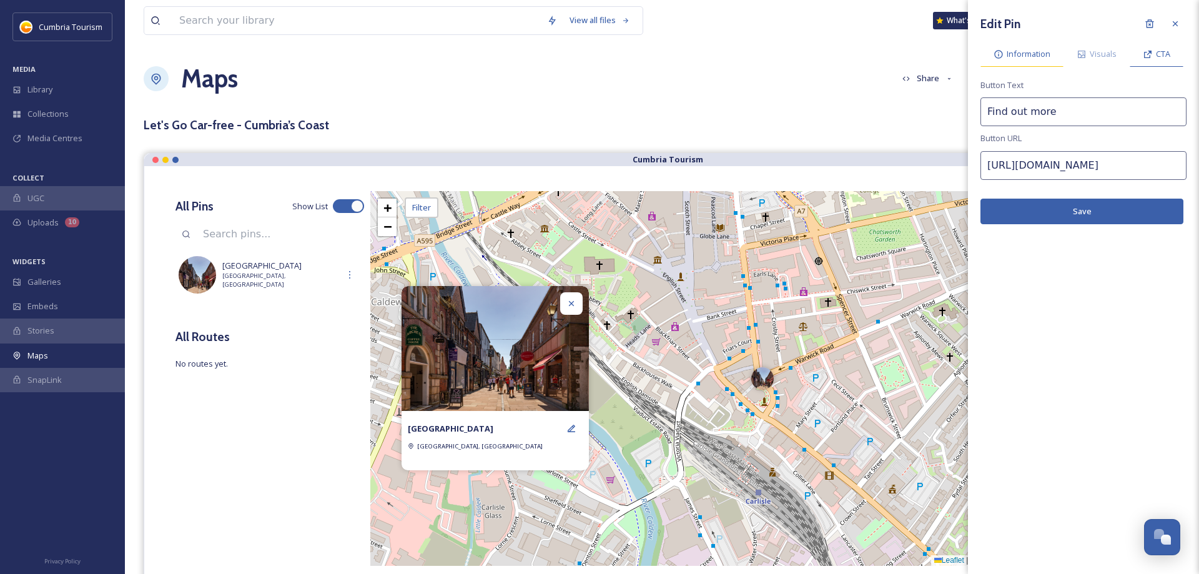
click at [1023, 59] on span "Information" at bounding box center [1028, 54] width 44 height 12
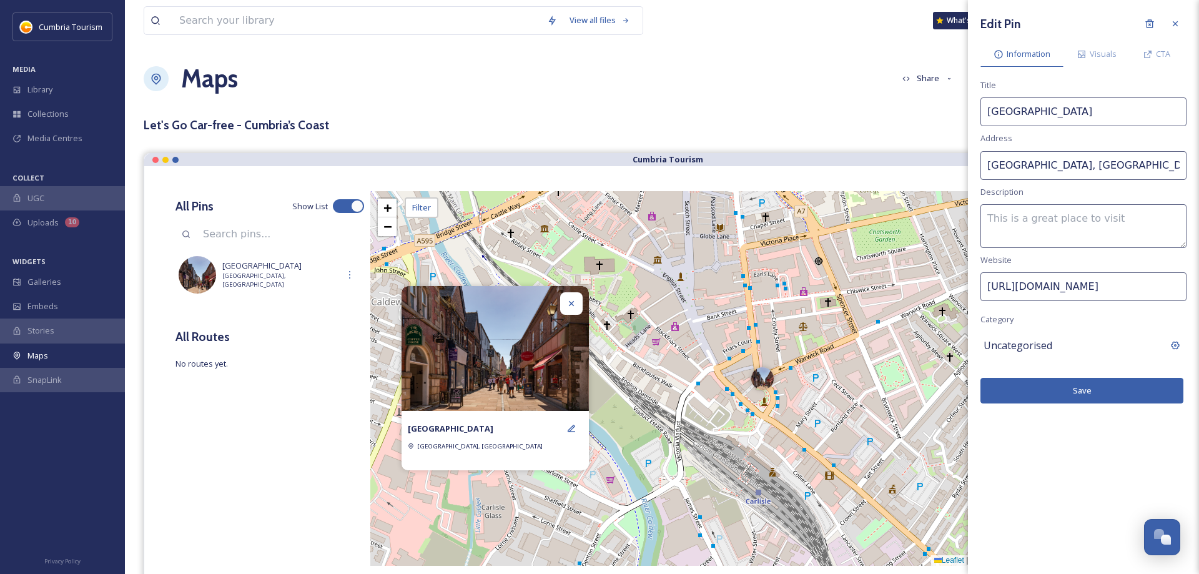
click at [1024, 217] on textarea at bounding box center [1083, 226] width 206 height 44
paste textarea "Standing proudly between the [GEOGRAPHIC_DATA] and [PERSON_NAME][GEOGRAPHIC_DAT…"
type textarea "Standing proudly between the [GEOGRAPHIC_DATA] and [PERSON_NAME][GEOGRAPHIC_DAT…"
click at [1089, 393] on button "Save" at bounding box center [1081, 391] width 203 height 26
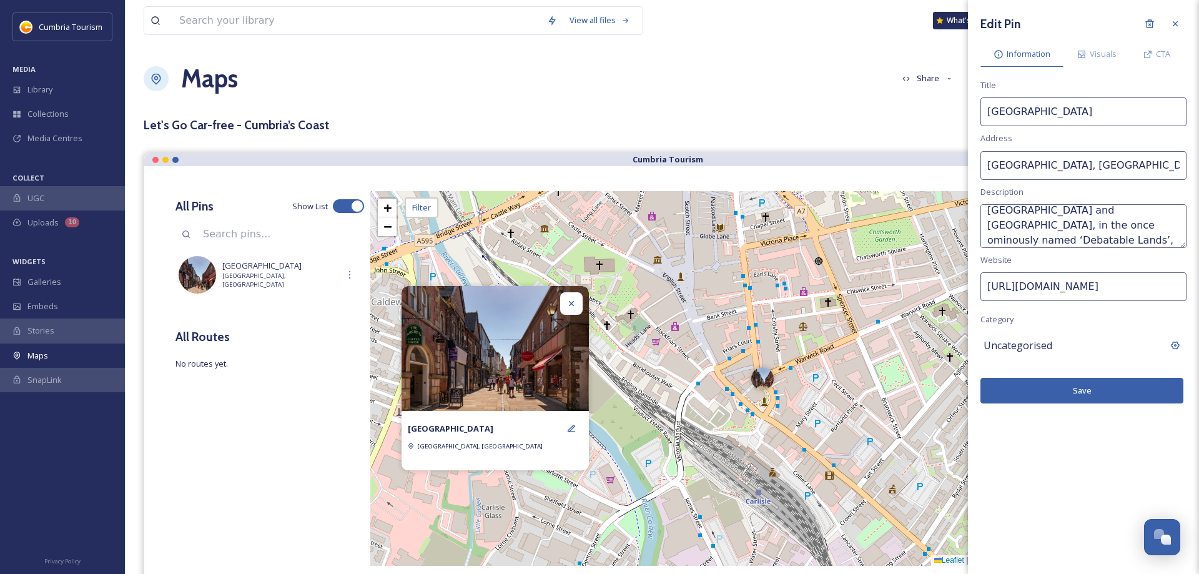
click at [1074, 395] on button "Save" at bounding box center [1081, 391] width 203 height 26
click at [1174, 26] on icon at bounding box center [1175, 24] width 10 height 10
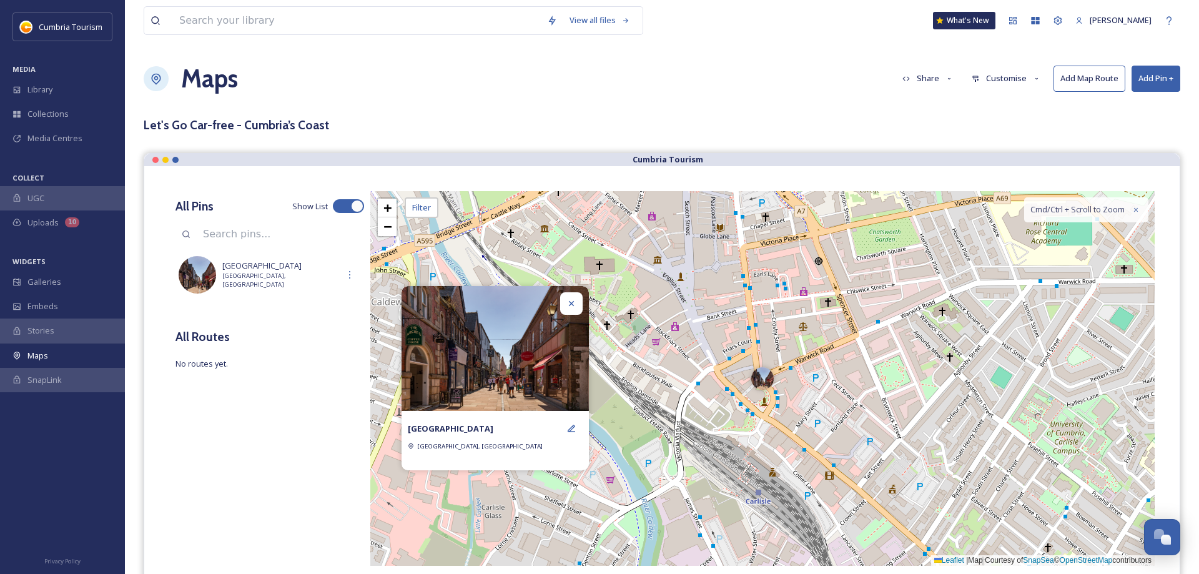
click at [576, 308] on icon at bounding box center [571, 303] width 10 height 10
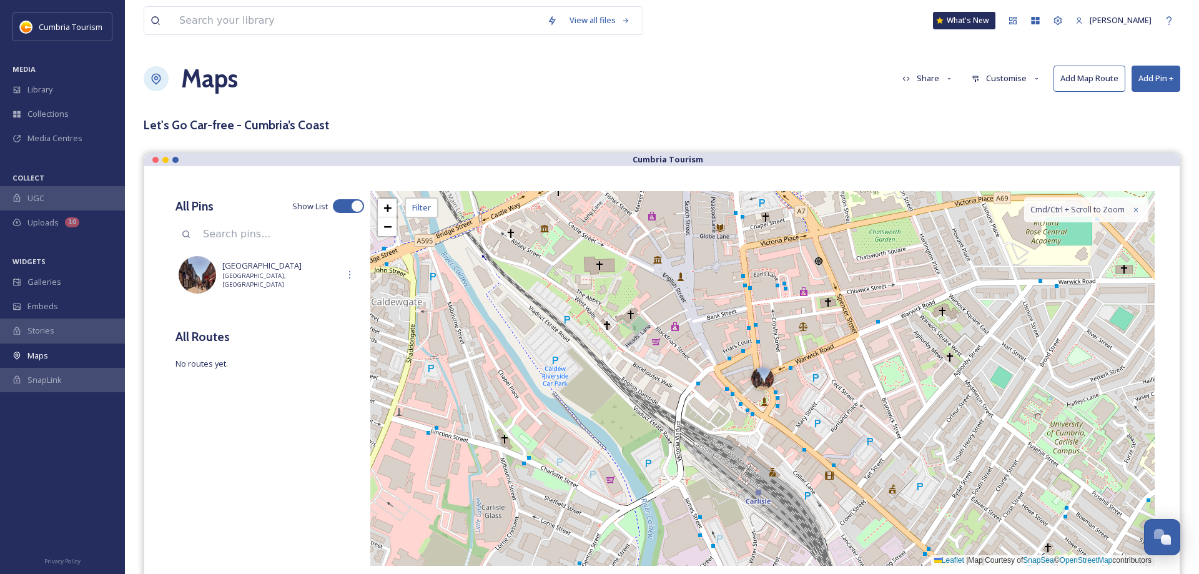
click at [1147, 82] on button "Add Pin +" at bounding box center [1155, 79] width 49 height 26
click at [1148, 136] on span "Add Pin From Library" at bounding box center [1135, 132] width 76 height 12
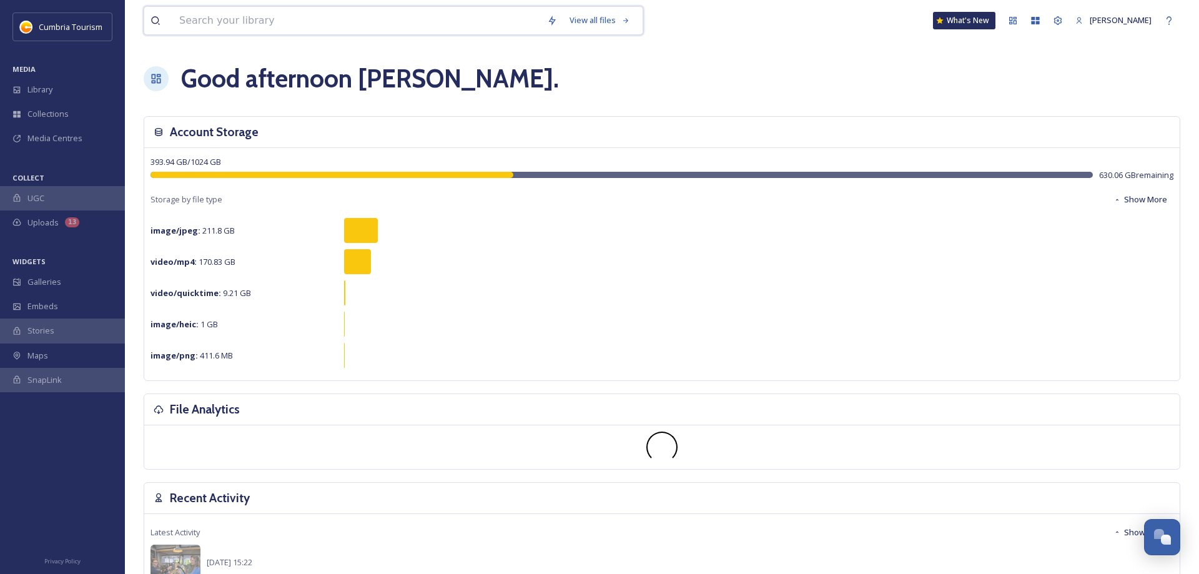
click at [297, 24] on input at bounding box center [357, 20] width 368 height 27
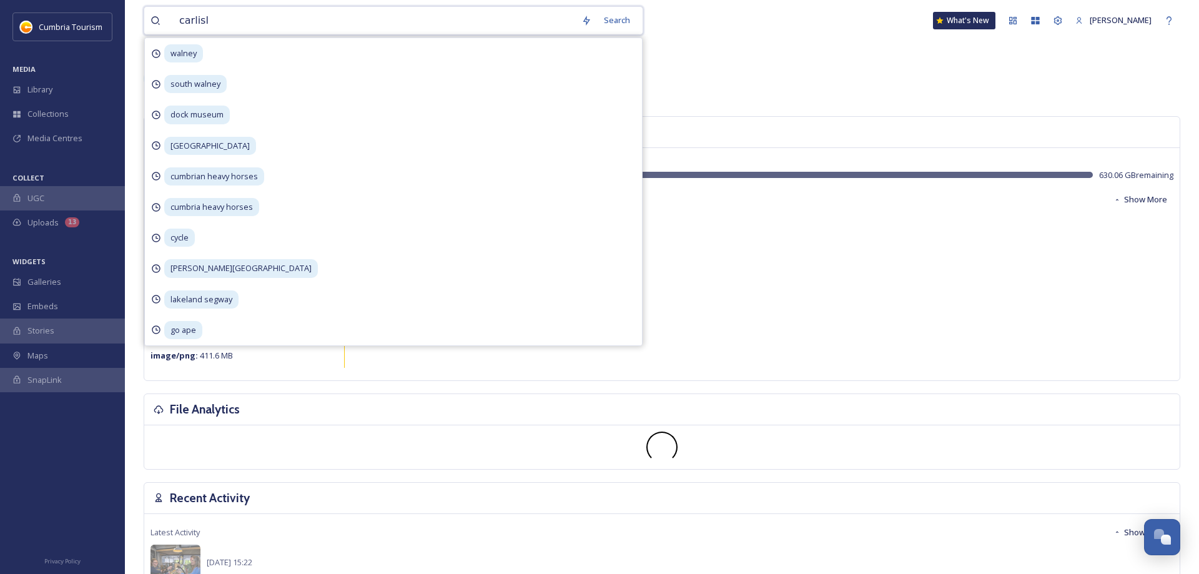
type input "carlisle"
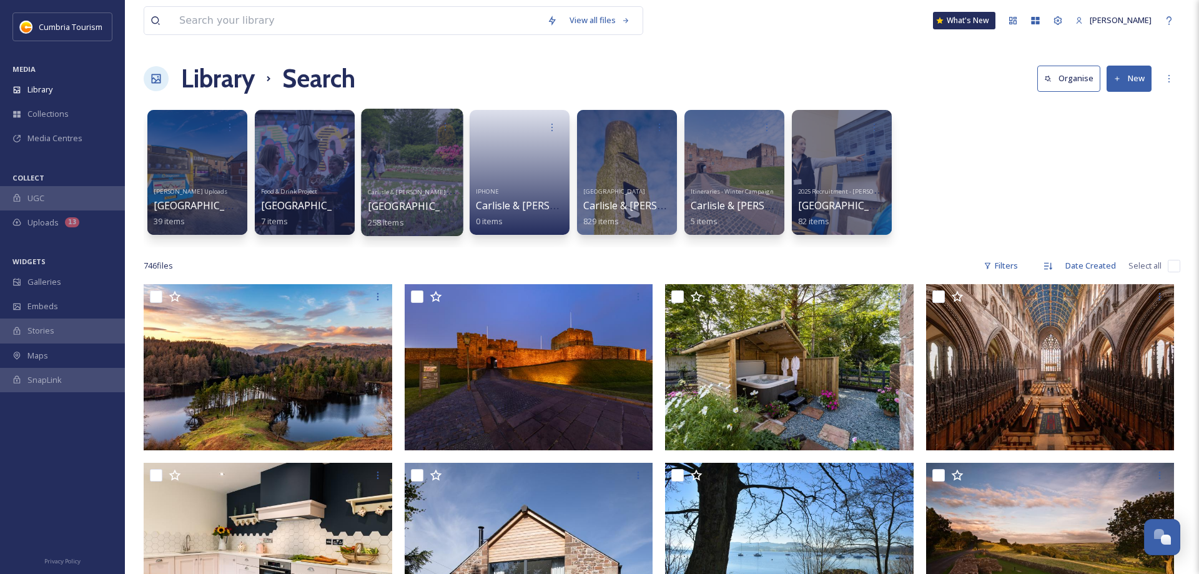
click at [406, 161] on div at bounding box center [412, 172] width 102 height 127
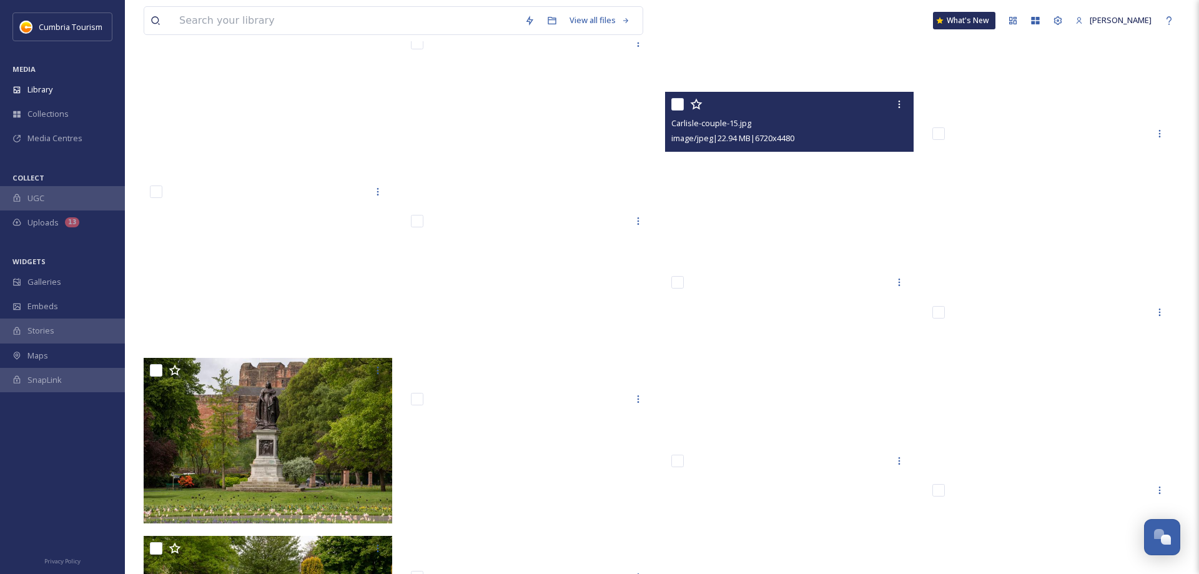
scroll to position [8338, 0]
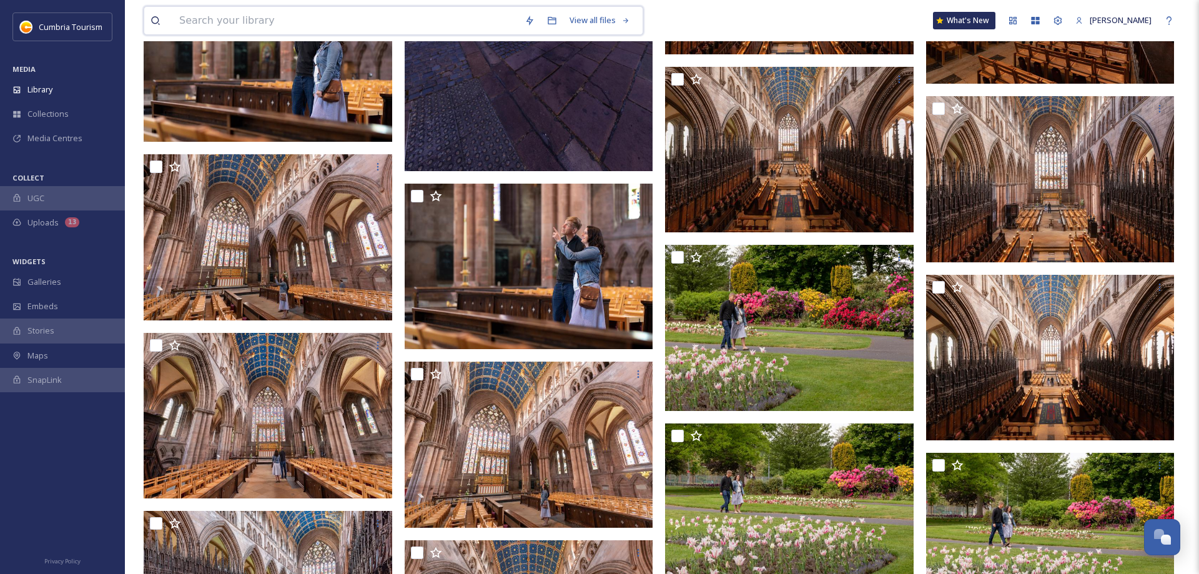
click at [268, 22] on input at bounding box center [345, 20] width 345 height 27
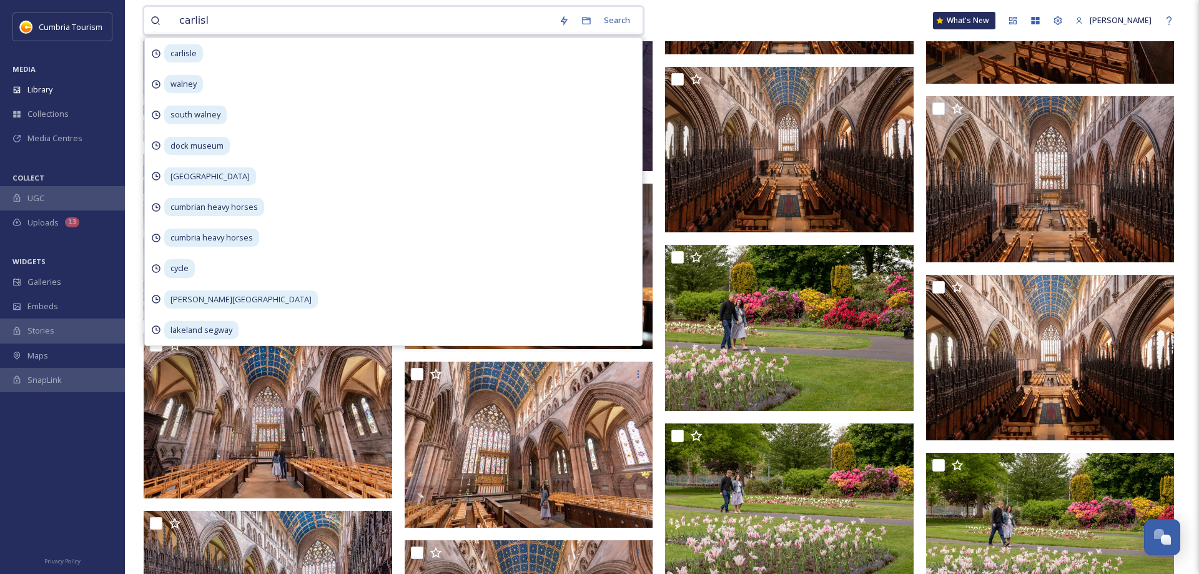
type input "carlisle"
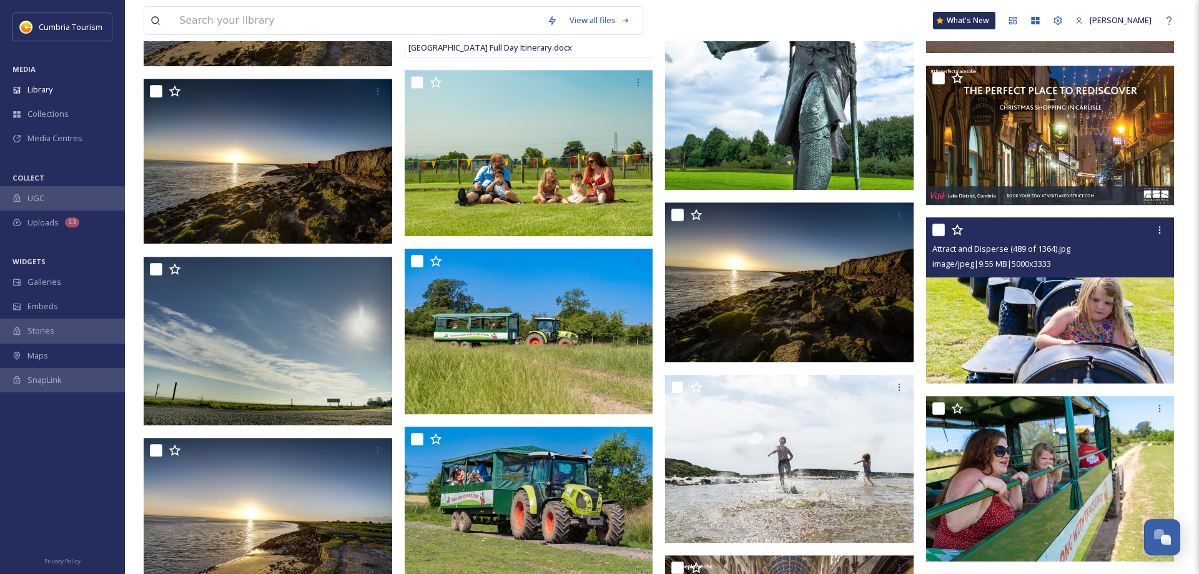
scroll to position [18655, 0]
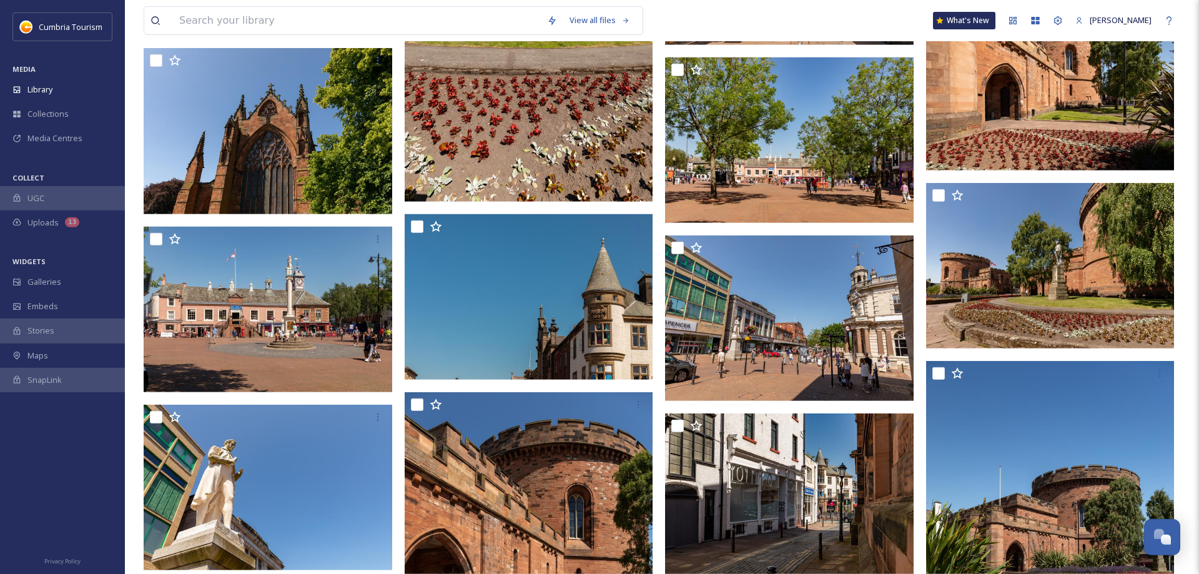
scroll to position [25036, 0]
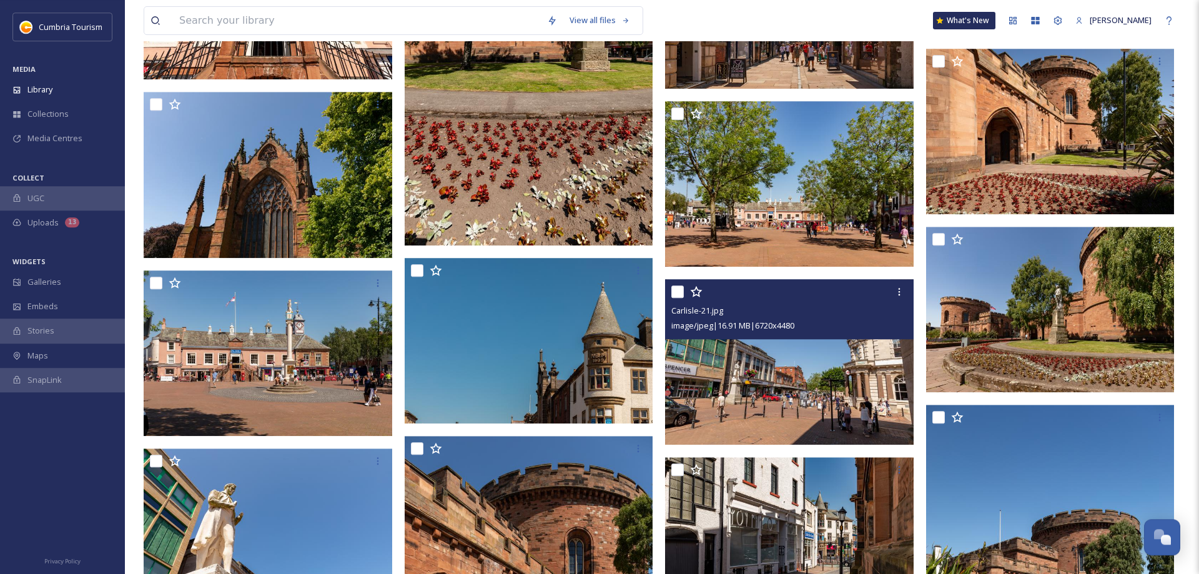
click at [798, 371] on img at bounding box center [789, 362] width 248 height 166
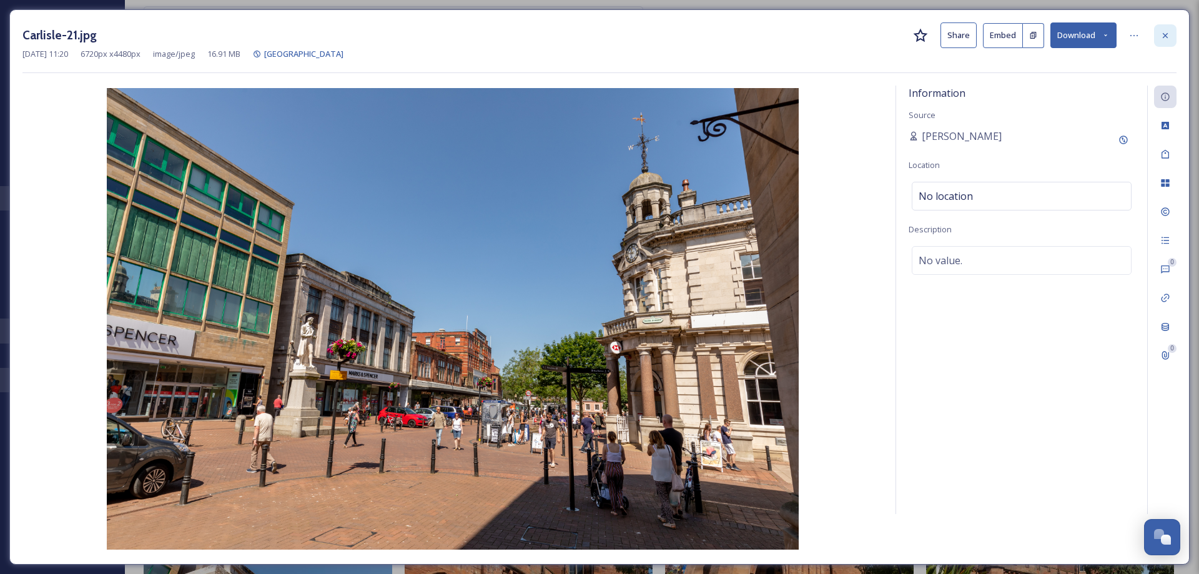
click at [1167, 36] on icon at bounding box center [1165, 36] width 10 height 10
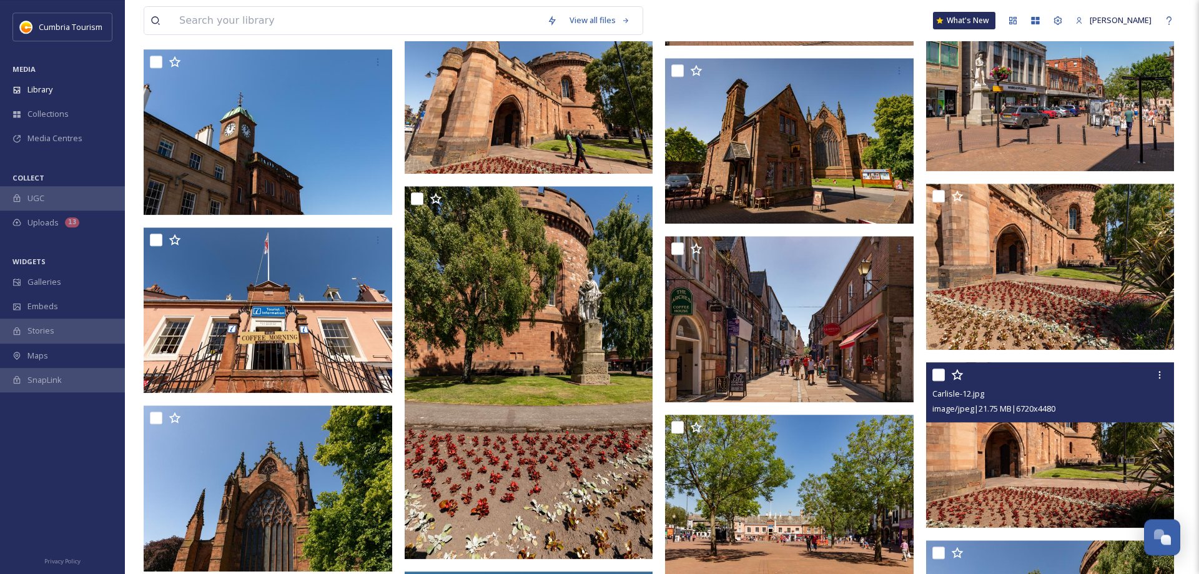
scroll to position [24718, 0]
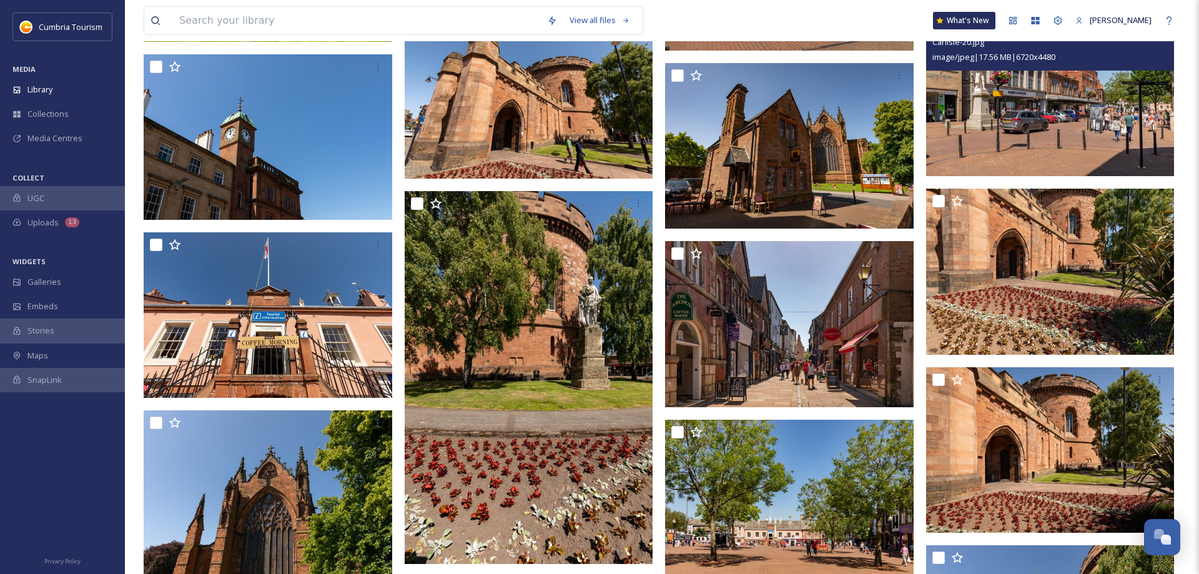
click at [1029, 114] on img at bounding box center [1050, 94] width 248 height 166
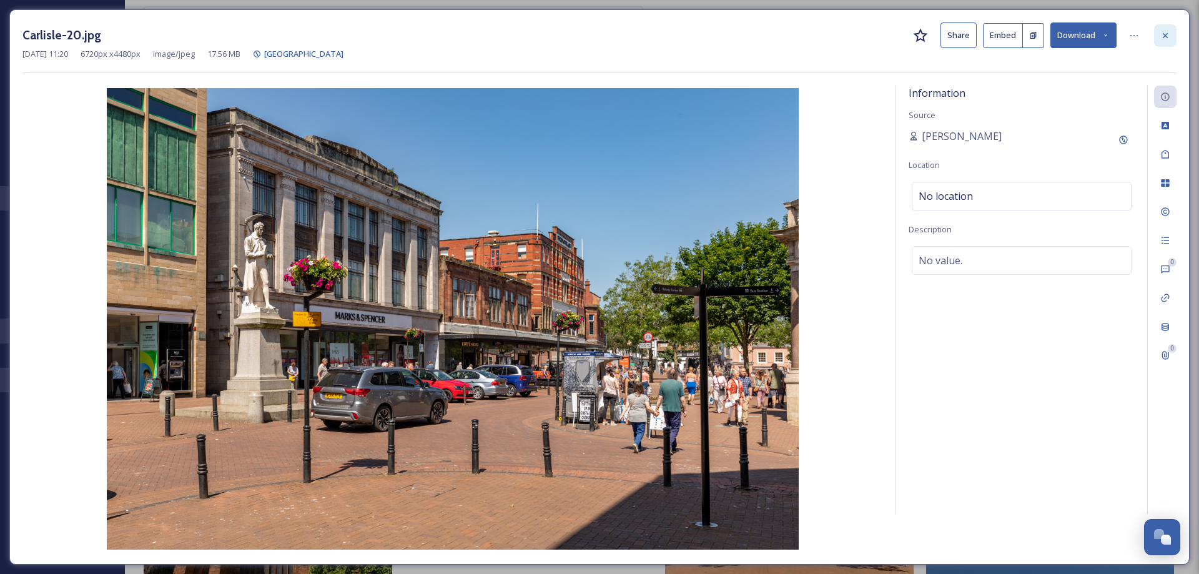
click at [1161, 34] on icon at bounding box center [1165, 36] width 10 height 10
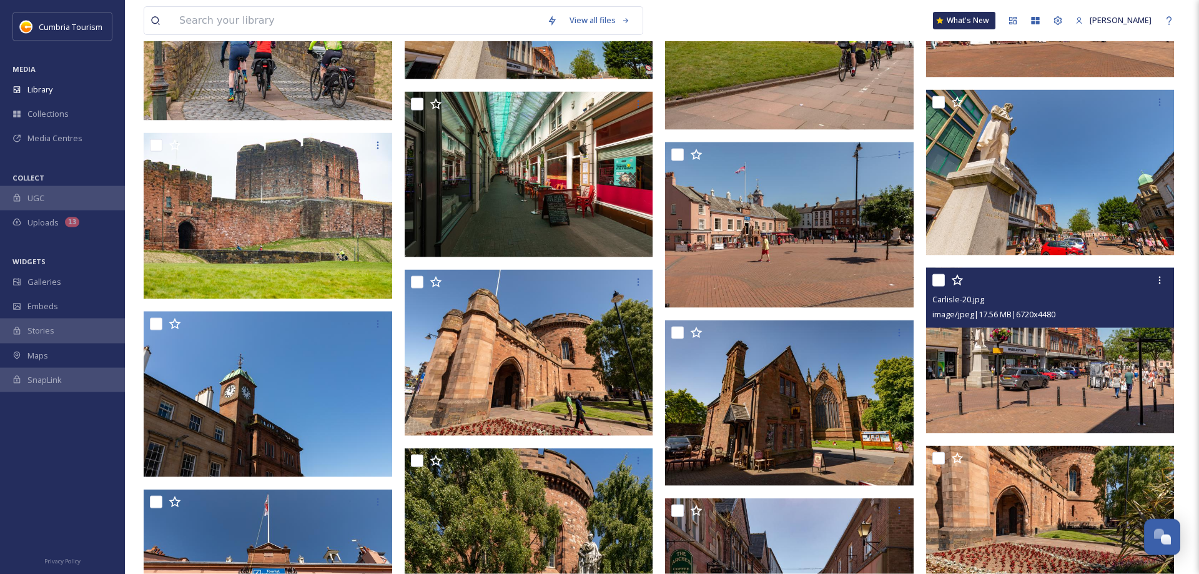
scroll to position [24463, 0]
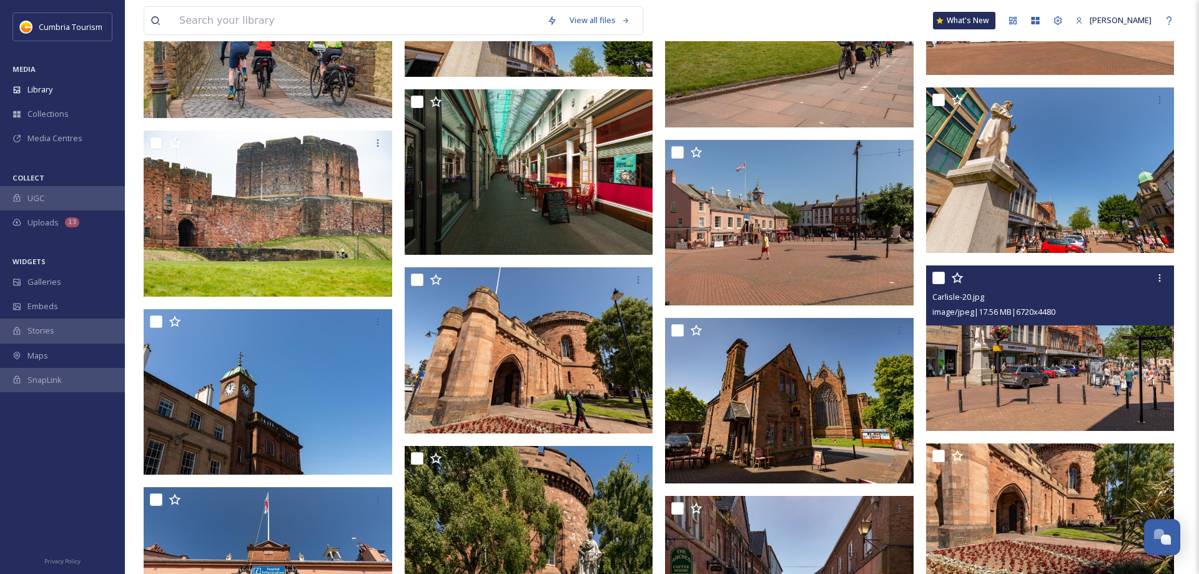
click at [991, 365] on img at bounding box center [1050, 348] width 248 height 166
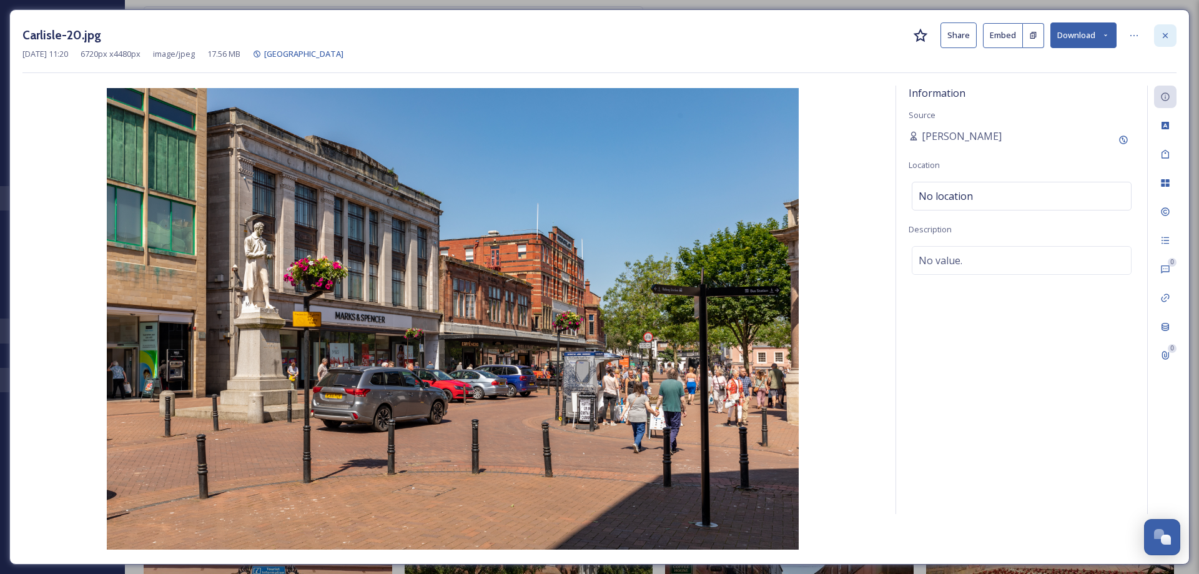
click at [1161, 35] on icon at bounding box center [1165, 36] width 10 height 10
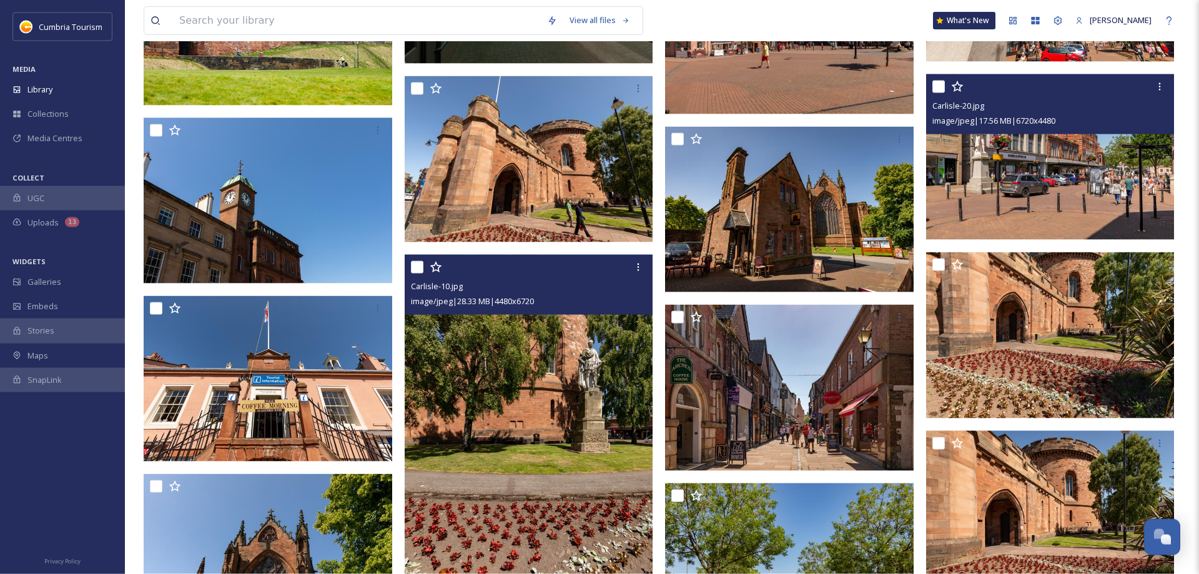
scroll to position [24718, 0]
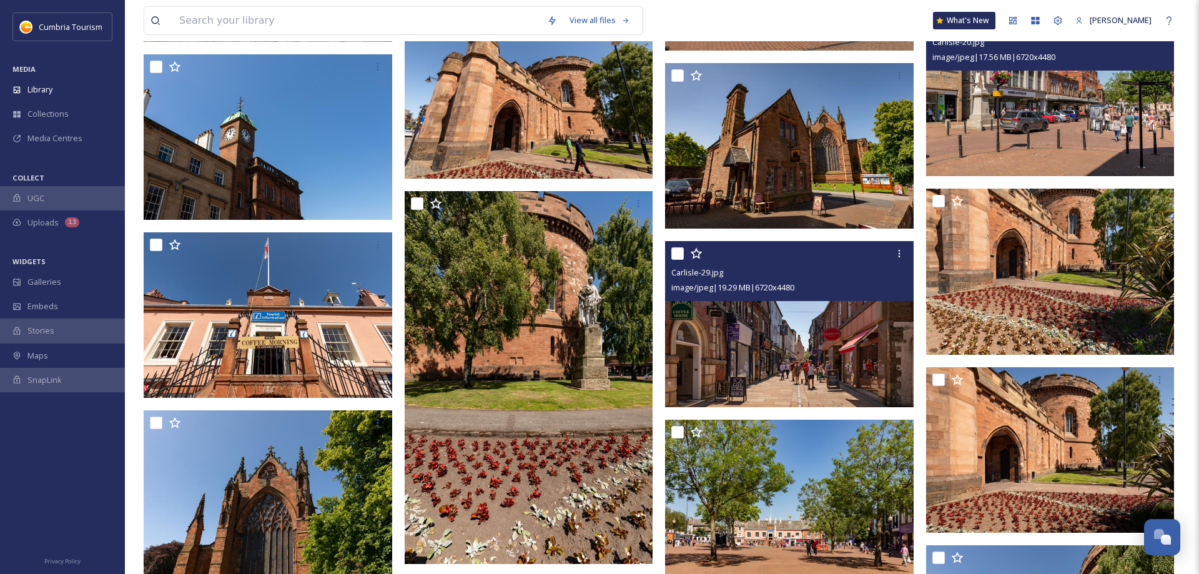
click at [746, 373] on img at bounding box center [789, 324] width 248 height 166
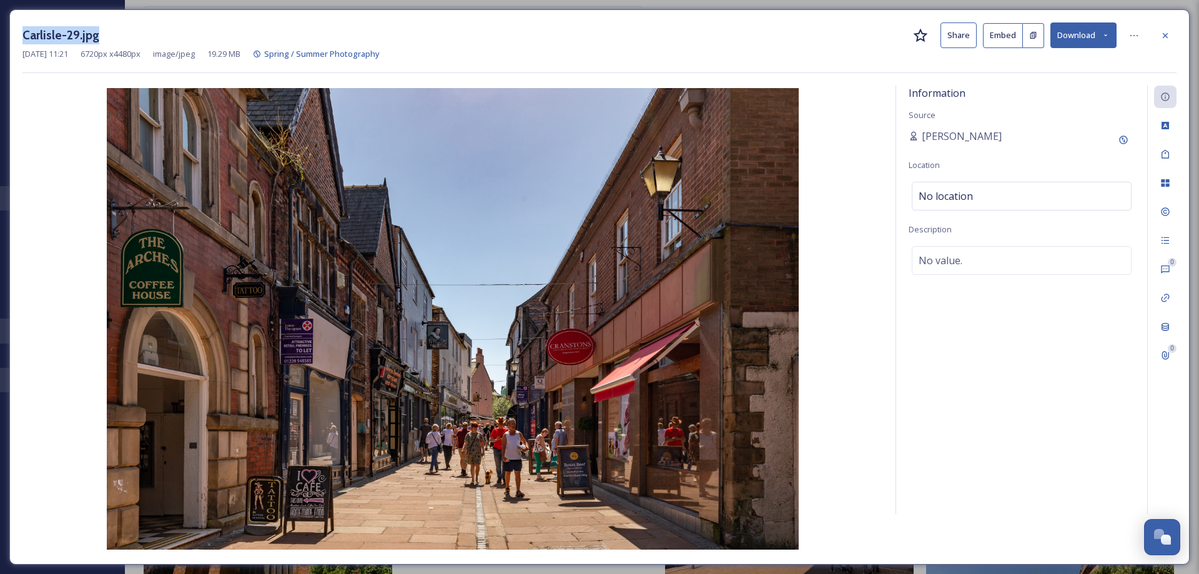
drag, startPoint x: 79, startPoint y: 45, endPoint x: 25, endPoint y: 43, distance: 54.4
click at [25, 43] on div "Carlisle-29.jpg Share Embed Download" at bounding box center [599, 35] width 1154 height 26
